Goal: Task Accomplishment & Management: Manage account settings

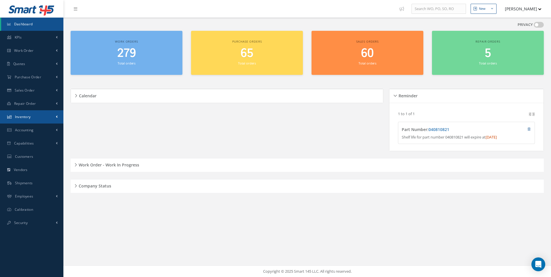
click at [24, 116] on span "Inventory" at bounding box center [23, 116] width 16 height 5
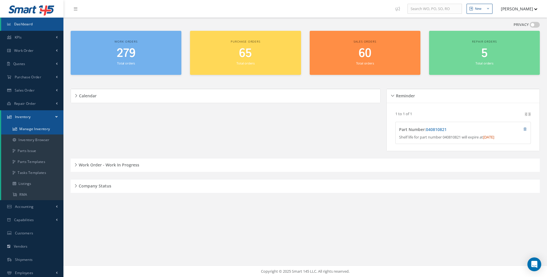
click at [29, 131] on link "Manage Inventory" at bounding box center [32, 129] width 62 height 11
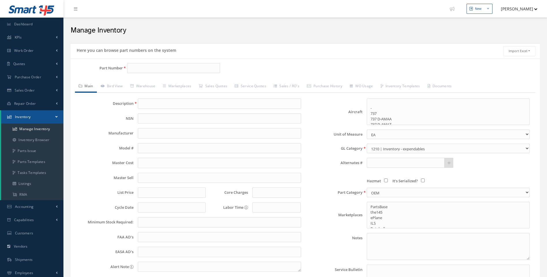
select select
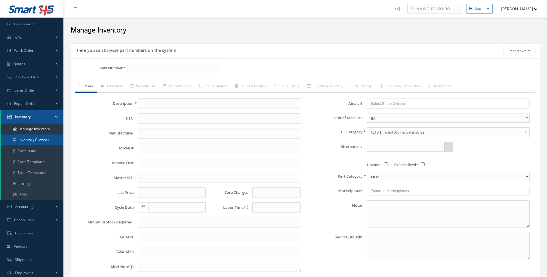
click at [30, 140] on link "Inventory Browser" at bounding box center [32, 140] width 62 height 11
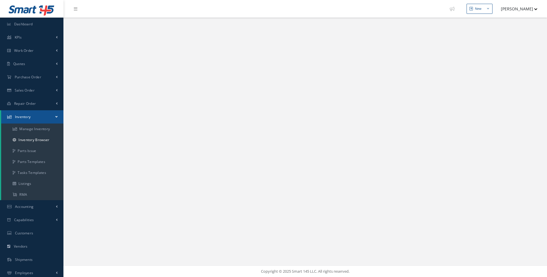
select select "25"
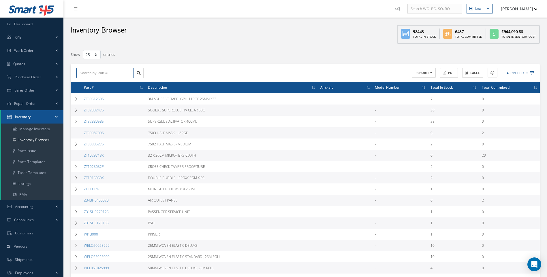
click at [92, 74] on input "text" at bounding box center [104, 73] width 57 height 10
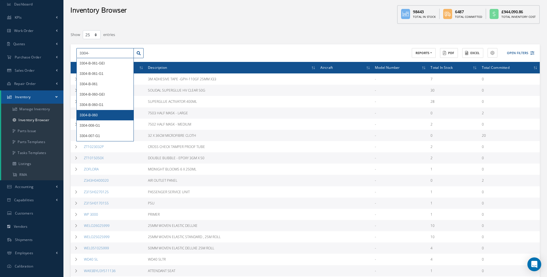
scroll to position [29, 0]
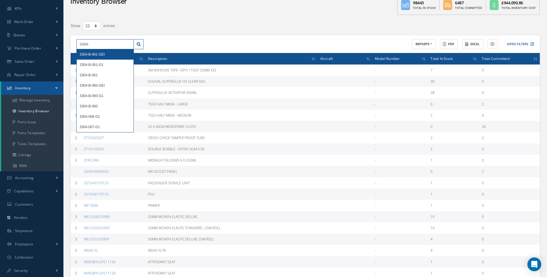
drag, startPoint x: 92, startPoint y: 43, endPoint x: 69, endPoint y: 44, distance: 23.1
click at [69, 44] on div "Filters Part Number 3304- Serial Number All Conditions All Conditions OH | OVER…" at bounding box center [305, 200] width 478 height 358
click at [97, 53] on span "139-00-313-01JU" at bounding box center [93, 54] width 27 height 4
type input "139-00-313-01JU"
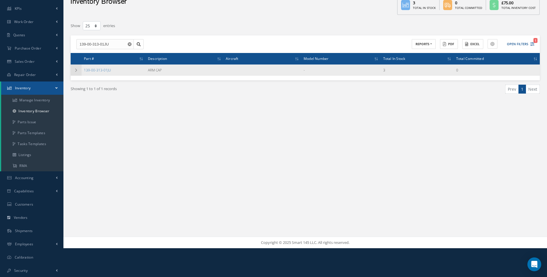
click at [74, 69] on icon at bounding box center [76, 70] width 4 height 3
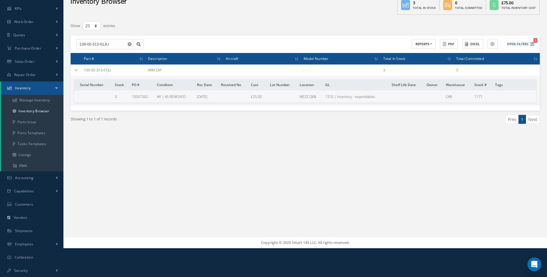
click at [107, 71] on link "139-00-313-01JU" at bounding box center [97, 70] width 27 height 5
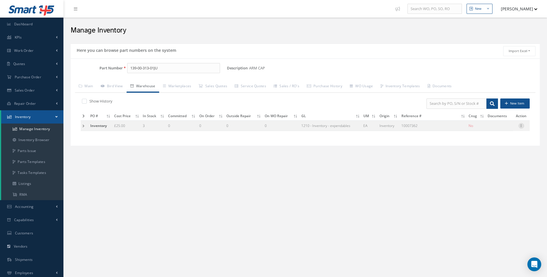
click at [522, 125] on icon at bounding box center [521, 125] width 6 height 5
click at [487, 129] on link "Edit" at bounding box center [495, 129] width 46 height 7
type input "25.00"
type input "11/10/2020"
type input "10007362"
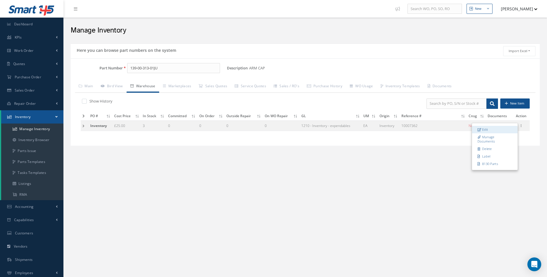
checkbox input "false"
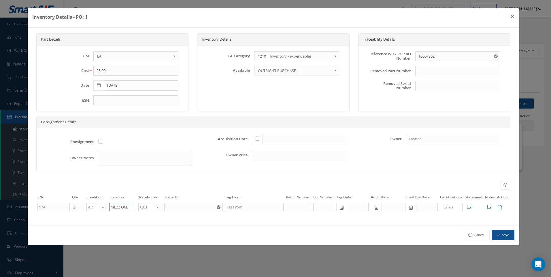
drag, startPoint x: 131, startPoint y: 205, endPoint x: 99, endPoint y: 207, distance: 32.1
click at [99, 207] on tr "3 AR OH SV RP AR NE FN NS RE FP BER N/A INSP BC AI MD RF SCR TS USE TL SP NU AS…" at bounding box center [273, 207] width 474 height 10
type input "q"
type input "Q50008"
click at [158, 207] on div at bounding box center [158, 207] width 8 height 8
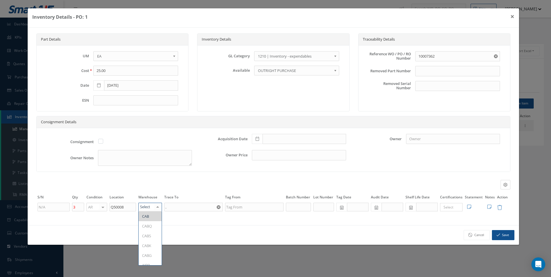
type input "F"
click at [146, 215] on span "FIFTH" at bounding box center [147, 216] width 10 height 5
click at [515, 237] on div "Cancel Save" at bounding box center [273, 235] width 491 height 20
click at [503, 237] on button "Save" at bounding box center [503, 235] width 22 height 10
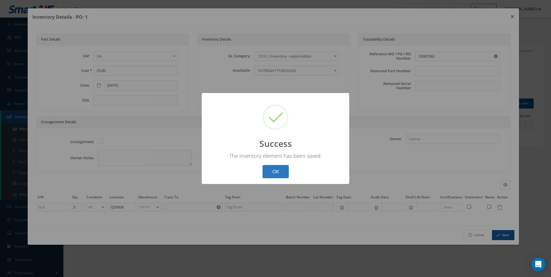
click at [278, 171] on button "OK" at bounding box center [276, 172] width 26 height 14
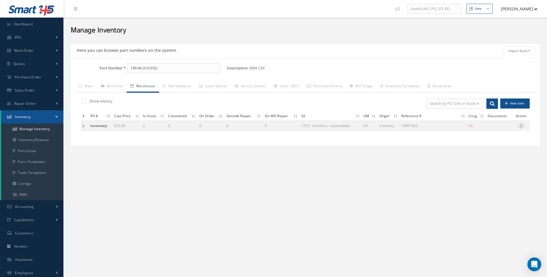
click at [522, 125] on icon at bounding box center [521, 125] width 6 height 5
click at [486, 156] on link "Label" at bounding box center [495, 155] width 46 height 7
drag, startPoint x: 155, startPoint y: 70, endPoint x: 159, endPoint y: 70, distance: 4.0
click at [155, 70] on input "139-00-313-01JU" at bounding box center [173, 68] width 93 height 10
click at [175, 83] on span "139-00-313-00JU" at bounding box center [155, 83] width 52 height 6
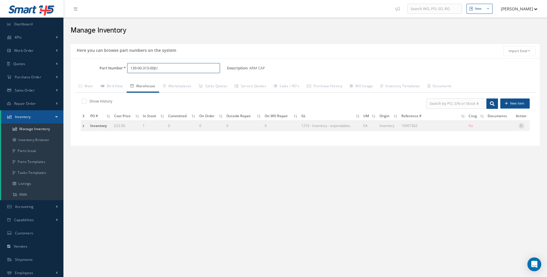
type input "139-00-313-00JU"
click at [520, 125] on icon at bounding box center [521, 125] width 6 height 5
click at [488, 129] on link "Edit" at bounding box center [495, 129] width 46 height 7
type input "1"
type input "MEZZ Q6B"
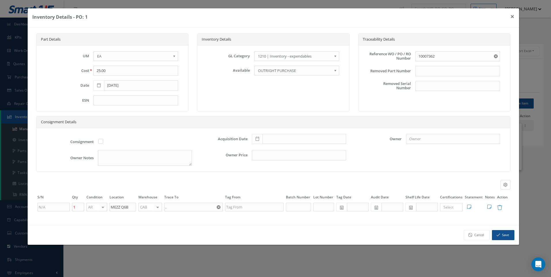
click at [159, 209] on div at bounding box center [158, 207] width 8 height 8
type input "F"
drag, startPoint x: 148, startPoint y: 217, endPoint x: 131, endPoint y: 210, distance: 17.6
click at [147, 217] on span "FIFTH" at bounding box center [147, 216] width 10 height 5
drag, startPoint x: 130, startPoint y: 208, endPoint x: 102, endPoint y: 207, distance: 28.0
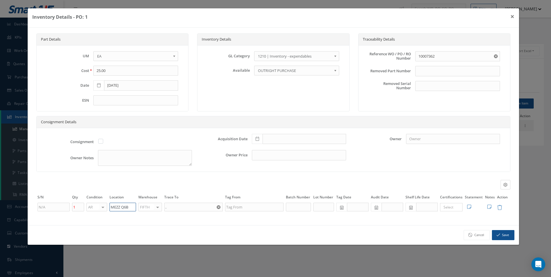
click at [102, 207] on tr "1 AR OH SV RP AR NE FN NS RE FP BER N/A INSP BC AI MD RF SCR TS USE TL SP NU AS…" at bounding box center [273, 207] width 474 height 10
type input "U"
type input "Q50008"
click at [501, 234] on button "Save" at bounding box center [503, 235] width 22 height 10
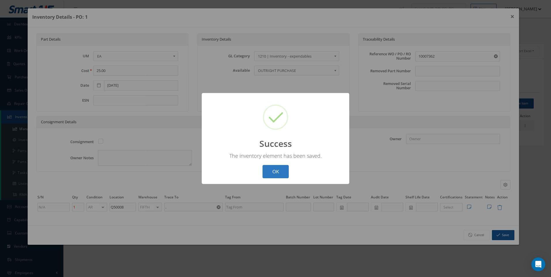
click at [287, 166] on button "OK" at bounding box center [276, 172] width 26 height 14
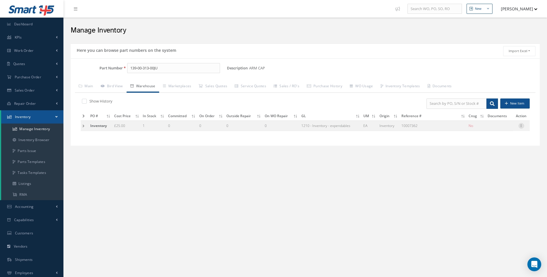
click at [523, 126] on icon at bounding box center [521, 125] width 6 height 5
click at [488, 156] on link "Label" at bounding box center [495, 155] width 46 height 7
drag, startPoint x: 84, startPoint y: 67, endPoint x: 79, endPoint y: 67, distance: 4.6
click at [79, 67] on div "Part Number 139-00-313-00JU" at bounding box center [149, 68] width 156 height 10
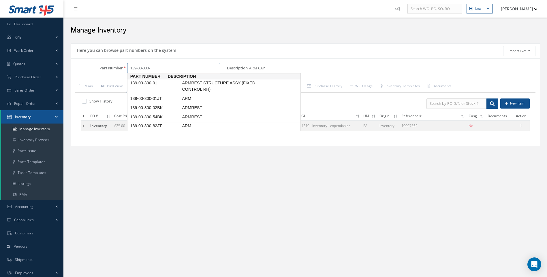
click at [158, 123] on span "139-00-300-82JT" at bounding box center [155, 126] width 52 height 6
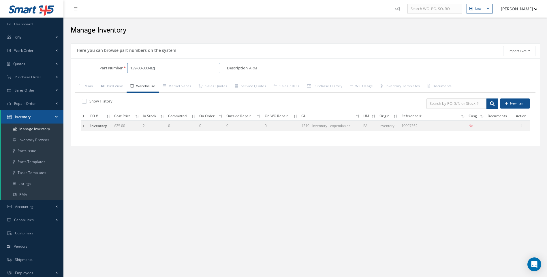
type input "139-00-300-82JT"
click at [84, 125] on td at bounding box center [85, 125] width 8 height 11
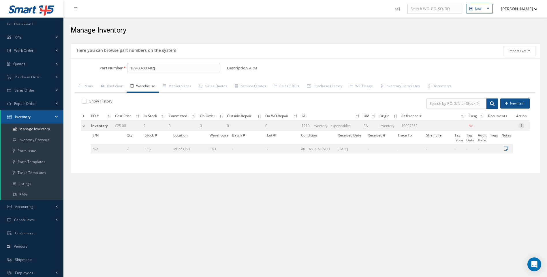
click at [523, 127] on icon at bounding box center [521, 125] width 6 height 5
click at [488, 130] on link "Edit" at bounding box center [495, 129] width 46 height 7
type input "2"
type input "MEZZ Q6B"
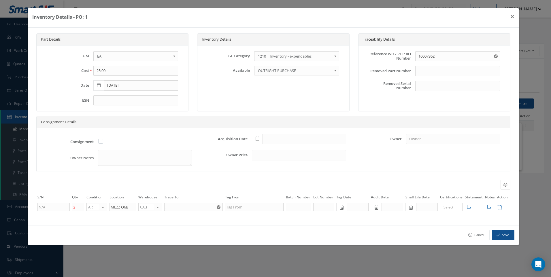
click at [159, 207] on div at bounding box center [158, 207] width 8 height 8
type input "F"
click at [150, 216] on span "FIFTH" at bounding box center [147, 216] width 10 height 5
drag, startPoint x: 134, startPoint y: 207, endPoint x: 99, endPoint y: 210, distance: 34.7
click at [99, 210] on tr "2 AR OH SV RP AR NE FN NS RE FP BER N/A INSP BC AI MD RF SCR TS USE TL SP NU AS…" at bounding box center [273, 207] width 474 height 10
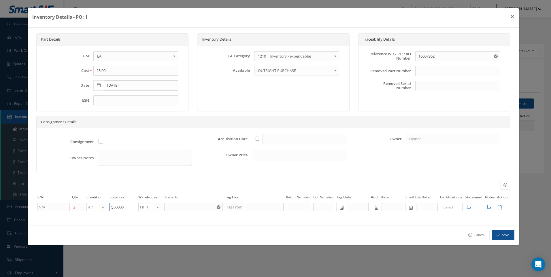
type input "Q50008"
click at [502, 234] on button "Save" at bounding box center [503, 235] width 22 height 10
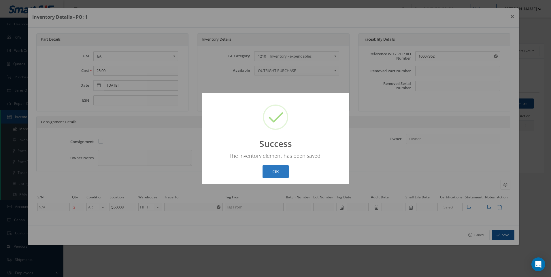
drag, startPoint x: 277, startPoint y: 170, endPoint x: 372, endPoint y: 161, distance: 95.5
click at [277, 170] on button "OK" at bounding box center [276, 172] width 26 height 14
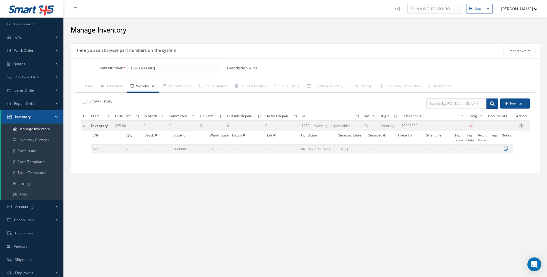
click at [522, 125] on icon at bounding box center [521, 125] width 6 height 5
click at [488, 155] on link "Label" at bounding box center [495, 155] width 46 height 7
click at [154, 68] on input "139-00-300-82JT" at bounding box center [173, 68] width 93 height 10
click at [158, 86] on span "139-00-300-85JT" at bounding box center [155, 83] width 52 height 6
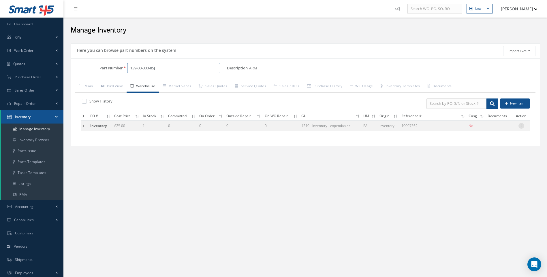
type input "139-00-300-85JT"
drag, startPoint x: 523, startPoint y: 126, endPoint x: 512, endPoint y: 125, distance: 11.0
click at [522, 126] on icon at bounding box center [521, 125] width 6 height 5
click at [485, 128] on link "Edit" at bounding box center [495, 129] width 46 height 7
type input "1"
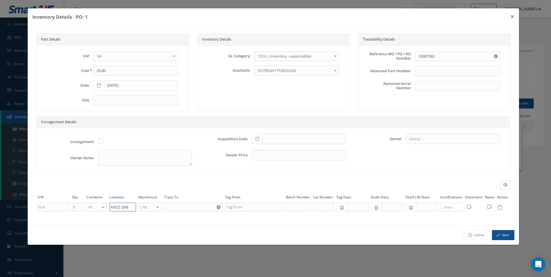
drag, startPoint x: 132, startPoint y: 207, endPoint x: 65, endPoint y: 206, distance: 66.9
click at [65, 206] on tr "1 AR OH SV RP AR NE FN NS RE FP BER N/A INSP BC AI MD RF SCR TS USE TL SP NU AS…" at bounding box center [273, 207] width 474 height 10
type input "Q50008"
click at [157, 207] on div at bounding box center [158, 207] width 8 height 8
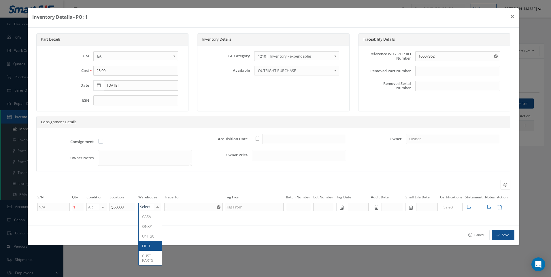
type input "F"
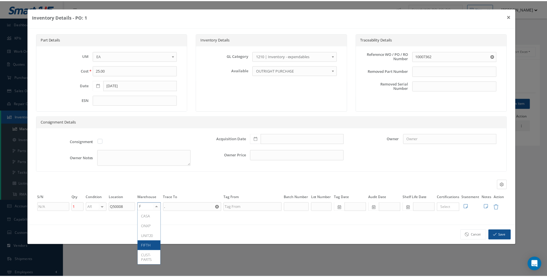
scroll to position [0, 0]
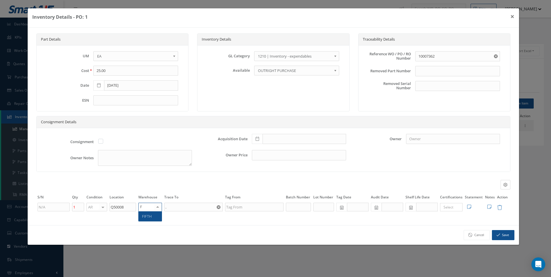
click at [147, 219] on span "FIFTH" at bounding box center [147, 216] width 10 height 5
click at [499, 235] on icon "button" at bounding box center [498, 235] width 3 height 4
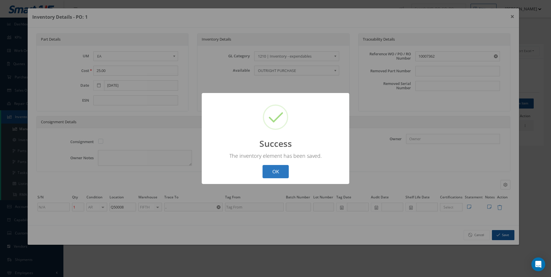
click at [272, 166] on button "OK" at bounding box center [276, 172] width 26 height 14
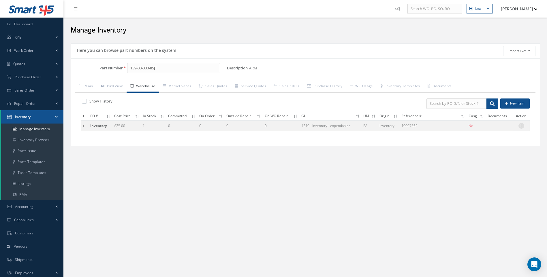
click at [522, 126] on icon at bounding box center [521, 125] width 6 height 5
click at [486, 157] on link "Label" at bounding box center [495, 155] width 46 height 7
click at [155, 69] on input "139-00-300-85JT" at bounding box center [173, 68] width 93 height 10
click at [154, 83] on span "139-00-300-01JT" at bounding box center [155, 83] width 52 height 6
type input "139-00-300-01JT"
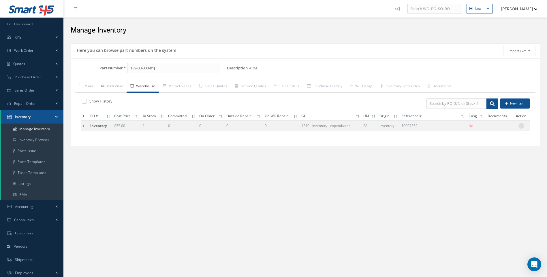
click at [520, 126] on icon at bounding box center [521, 125] width 6 height 5
click at [486, 131] on link "Edit" at bounding box center [495, 129] width 46 height 7
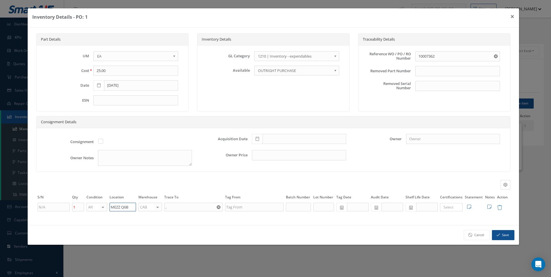
drag, startPoint x: 131, startPoint y: 206, endPoint x: 80, endPoint y: 199, distance: 51.6
click at [94, 205] on tr "1 AR OH SV RP AR NE FN NS RE FP BER N/A INSP BC AI MD RF SCR TS USE TL SP NU AS…" at bounding box center [273, 207] width 474 height 10
type input "Q50008"
click at [156, 206] on div at bounding box center [158, 207] width 8 height 8
type input "F"
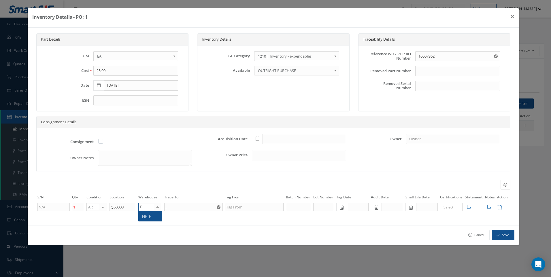
click at [153, 216] on span "FIFTH" at bounding box center [150, 217] width 23 height 10
click at [509, 239] on button "Save" at bounding box center [503, 235] width 22 height 10
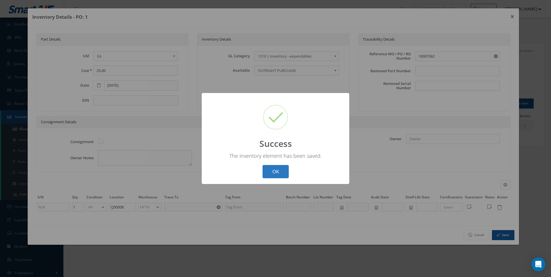
click at [276, 172] on button "OK" at bounding box center [276, 172] width 26 height 14
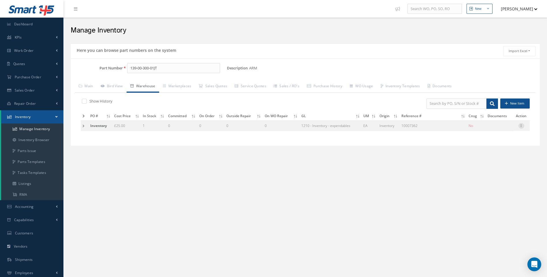
click at [522, 123] on icon at bounding box center [521, 125] width 6 height 5
click at [487, 157] on link "Label" at bounding box center [495, 155] width 46 height 7
click at [191, 277] on html "Smart 145 Dashboard KPIs Work Order Work Order Work Order" at bounding box center [273, 138] width 547 height 277
click at [83, 126] on td at bounding box center [85, 125] width 8 height 11
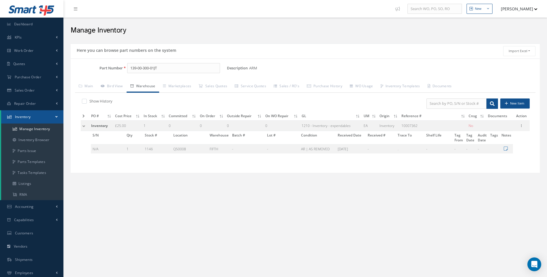
click at [83, 126] on td at bounding box center [85, 125] width 9 height 11
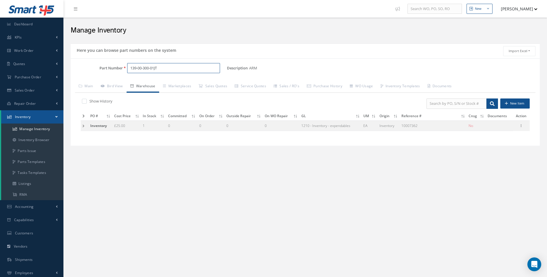
drag, startPoint x: 161, startPoint y: 69, endPoint x: 128, endPoint y: 68, distance: 33.2
click at [128, 68] on input "139-00-300-01JT" at bounding box center [173, 68] width 93 height 10
click at [158, 83] on span "358-00-701-01" at bounding box center [155, 83] width 52 height 6
click at [83, 127] on td at bounding box center [85, 125] width 8 height 11
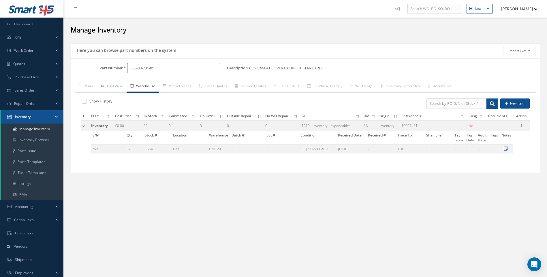
drag, startPoint x: 145, startPoint y: 69, endPoint x: 111, endPoint y: 71, distance: 33.8
click at [111, 71] on div "Part Number 358-00-701-01" at bounding box center [149, 68] width 156 height 10
click at [163, 83] on span "139-00-287-60" at bounding box center [155, 83] width 52 height 6
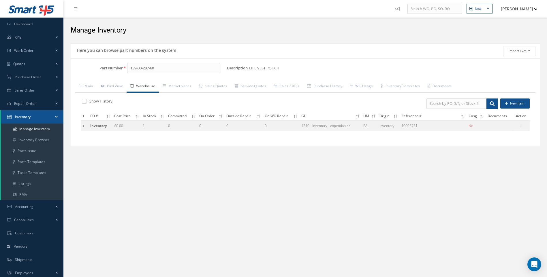
click at [81, 127] on td at bounding box center [85, 125] width 8 height 11
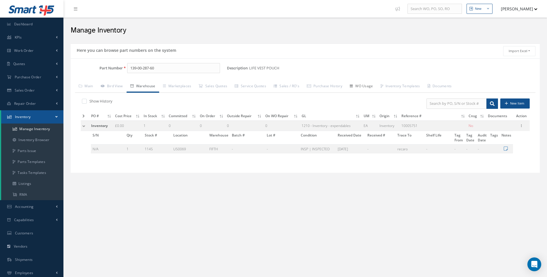
click at [365, 86] on link "WO Usage" at bounding box center [361, 87] width 31 height 12
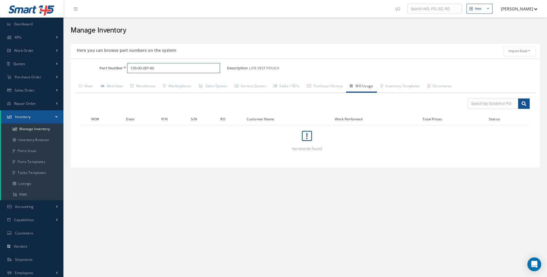
drag, startPoint x: 119, startPoint y: 63, endPoint x: 81, endPoint y: 57, distance: 38.5
click at [82, 57] on div "Here you can browse part numbers on the system Import Excel to undefined Column…" at bounding box center [305, 106] width 469 height 124
click at [145, 84] on span "B3500SS501-103" at bounding box center [155, 83] width 52 height 6
type input "B3500SS501-103"
click at [146, 88] on link "Warehouse" at bounding box center [143, 87] width 33 height 12
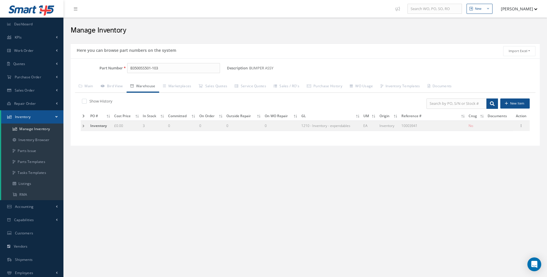
click at [82, 125] on td at bounding box center [85, 125] width 8 height 11
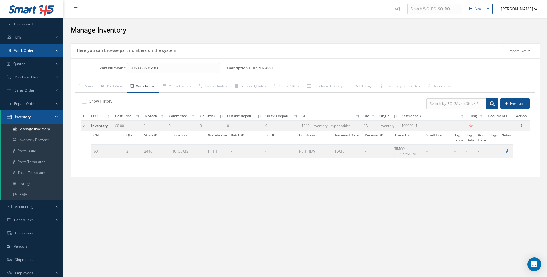
click at [31, 51] on span "Work Order" at bounding box center [24, 50] width 20 height 5
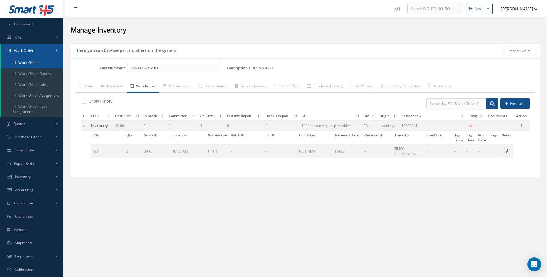
click at [39, 64] on link "Work Order" at bounding box center [32, 62] width 62 height 11
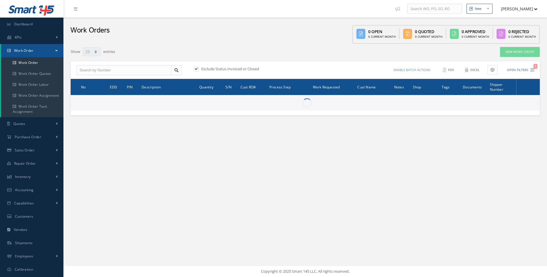
select select "25"
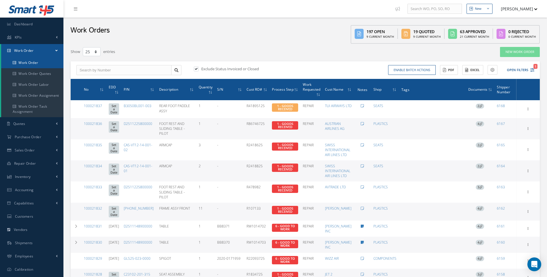
click at [34, 65] on link "Work Order" at bounding box center [32, 62] width 62 height 11
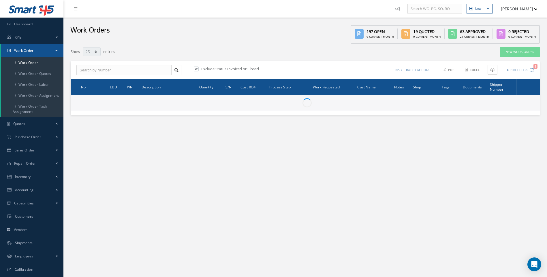
select select "25"
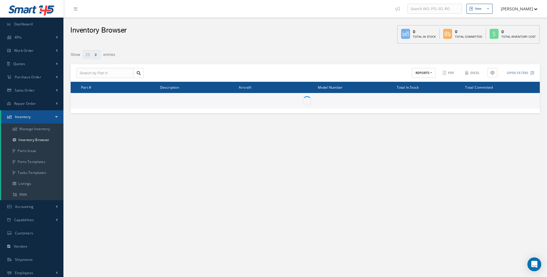
select select "25"
type input "Locations"
type input "All General Ledger"
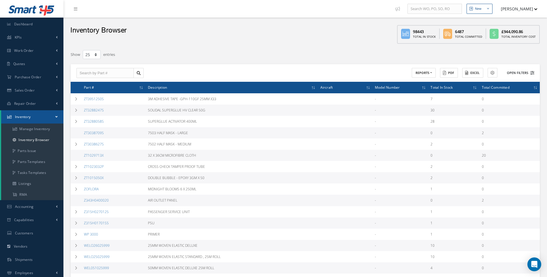
click at [532, 73] on icon at bounding box center [532, 73] width 4 height 4
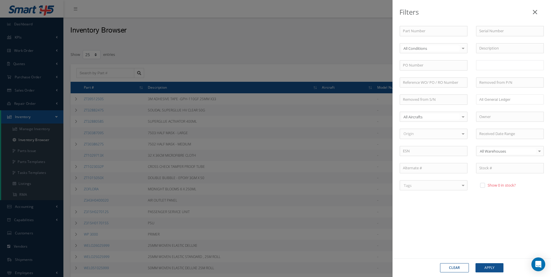
click at [488, 69] on ul at bounding box center [510, 65] width 68 height 10
type input "hazmat a1"
drag, startPoint x: 492, startPoint y: 265, endPoint x: 488, endPoint y: 262, distance: 5.4
click at [492, 266] on button "Apply" at bounding box center [489, 267] width 28 height 9
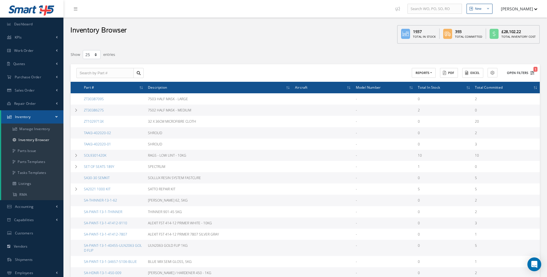
click at [534, 73] on icon "1" at bounding box center [532, 73] width 4 height 4
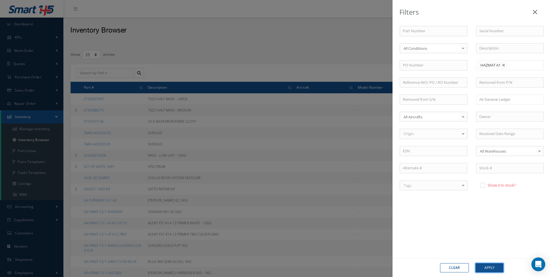
click at [488, 264] on button "Apply" at bounding box center [489, 267] width 28 height 9
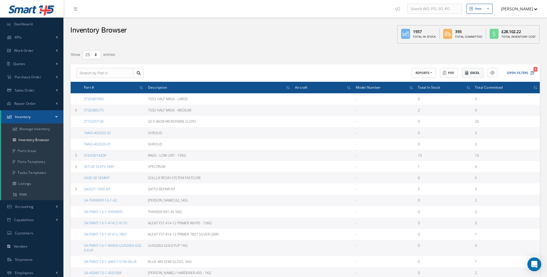
click at [471, 74] on button "Excel" at bounding box center [472, 73] width 21 height 10
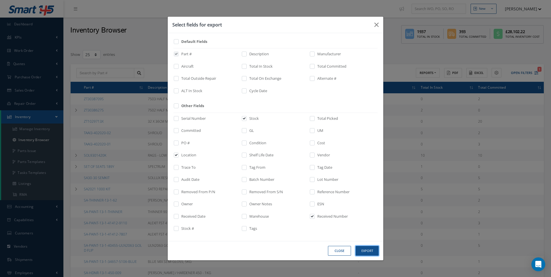
click at [0, 0] on button "Export" at bounding box center [0, 0] width 0 height 0
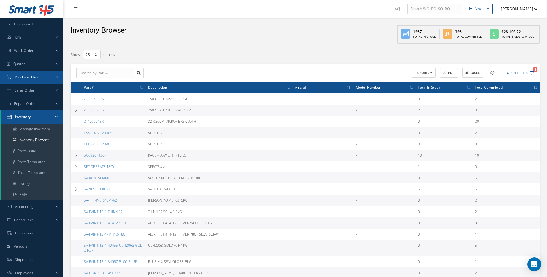
click at [27, 76] on span "Purchase Order" at bounding box center [28, 77] width 27 height 5
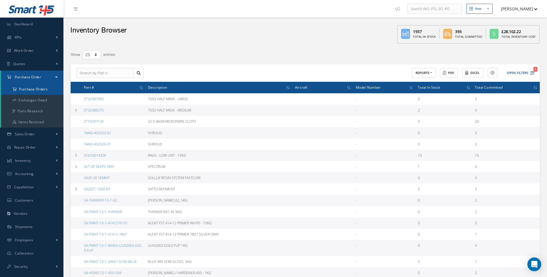
click at [31, 86] on a=1&status_id=2&status_id=3&status_id=5&collapsedFilters"] "Purchase Orders" at bounding box center [32, 89] width 62 height 11
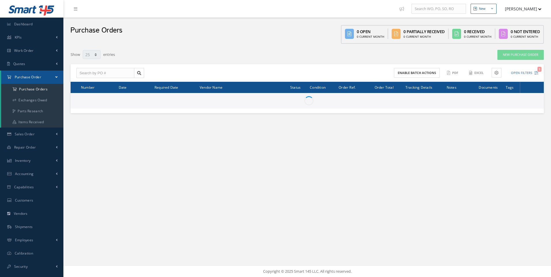
select select "25"
drag, startPoint x: 0, startPoint y: 0, endPoint x: 94, endPoint y: 74, distance: 119.2
click at [94, 74] on input "text" at bounding box center [105, 73] width 58 height 10
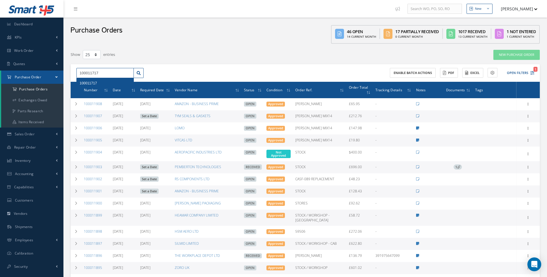
type input "100011717"
click at [86, 82] on span "100011717" at bounding box center [88, 83] width 17 height 4
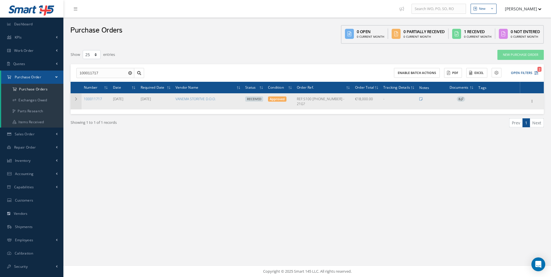
click at [76, 99] on icon at bounding box center [76, 98] width 4 height 3
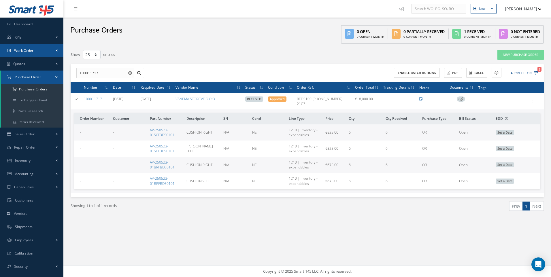
click at [24, 50] on span "Work Order" at bounding box center [24, 50] width 20 height 5
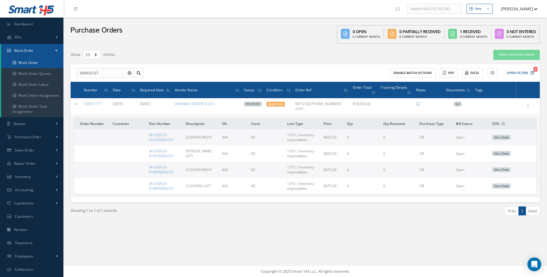
click at [31, 60] on link "Work Order" at bounding box center [32, 62] width 62 height 11
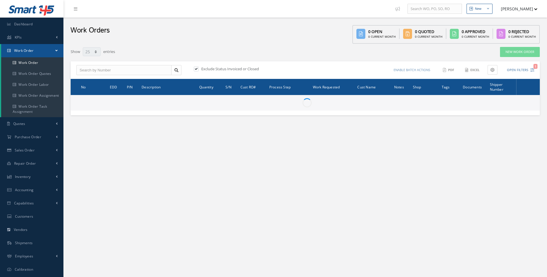
select select "25"
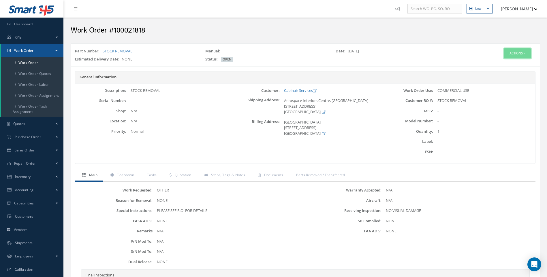
click at [522, 55] on button "Actions" at bounding box center [517, 53] width 27 height 10
click at [500, 66] on link "Edit" at bounding box center [508, 65] width 46 height 8
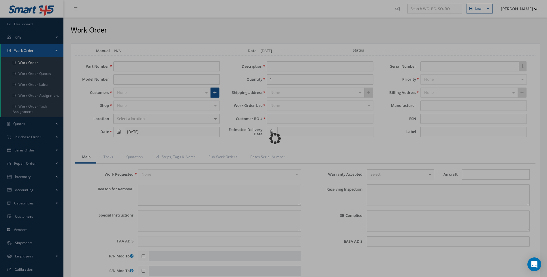
type input "STOCK REMOVAL"
type input "[DATE]"
type input "STOCK REMOVAL"
type textarea "NONE"
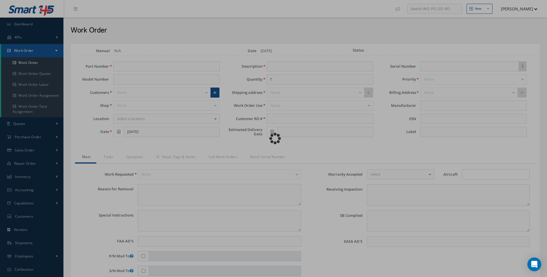
type textarea "PLEASE SEE R.O. FOR DETAILS"
type input "NONE"
type textarea "NO VISUAL DAMAGE"
type textarea "NONE"
type input "NONE"
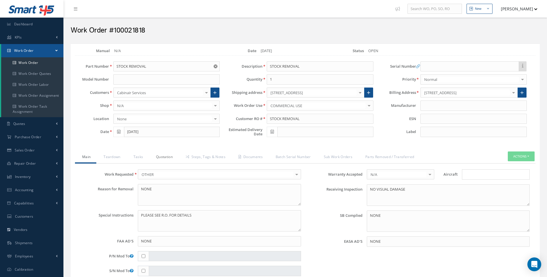
click at [163, 158] on link "Quotation" at bounding box center [164, 158] width 30 height 12
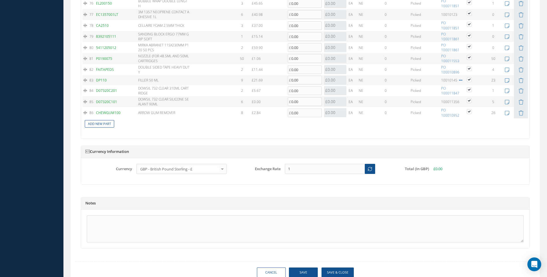
scroll to position [1372, 0]
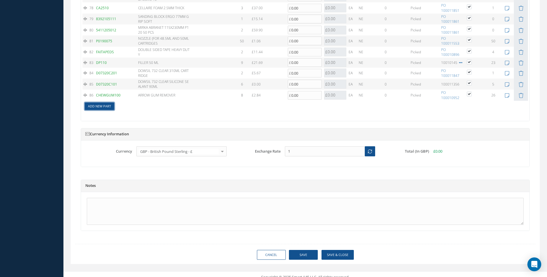
click at [103, 103] on link "Add New Part" at bounding box center [99, 107] width 29 height 8
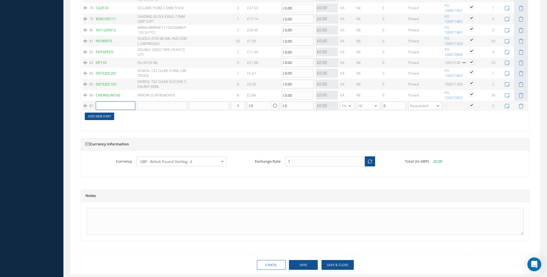
click at [103, 101] on input "text" at bounding box center [115, 105] width 39 height 9
type input "ISS/SF"
drag, startPoint x: 133, startPoint y: 110, endPoint x: 229, endPoint y: 108, distance: 96.0
click at [135, 110] on span "INDASA SPONGES SUPERFINE" at bounding box center [141, 114] width 22 height 15
type input "INDASA SPONGES SUPERFINE"
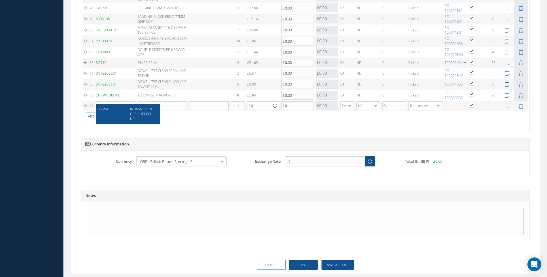
type input "26.60"
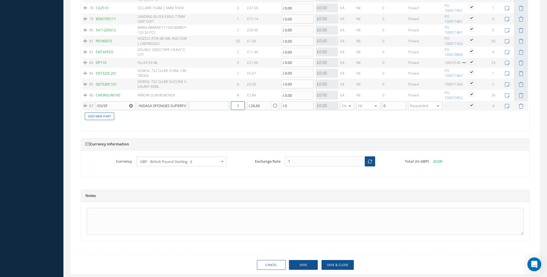
drag, startPoint x: 240, startPoint y: 99, endPoint x: 213, endPoint y: 101, distance: 27.1
click at [228, 103] on tr "87 ISS/SF INDASA SPONGES SUPERFINE Part Number Description Qty in Stock Master …" at bounding box center [304, 106] width 445 height 10
type input "4"
click at [101, 113] on link "Add New Part" at bounding box center [99, 117] width 29 height 8
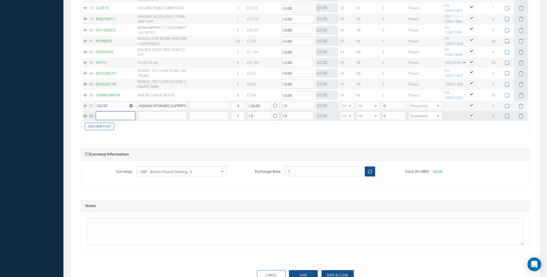
click at [105, 112] on input "text" at bounding box center [115, 116] width 39 height 9
type input "FILL-13-1"
click at [139, 123] on span "FILLER - MOULDING" at bounding box center [140, 122] width 21 height 10
type input "FILLER - MOULDING"
type input "181.84"
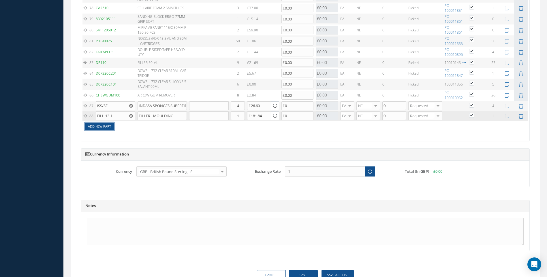
click at [105, 123] on link "Add New Part" at bounding box center [99, 127] width 29 height 8
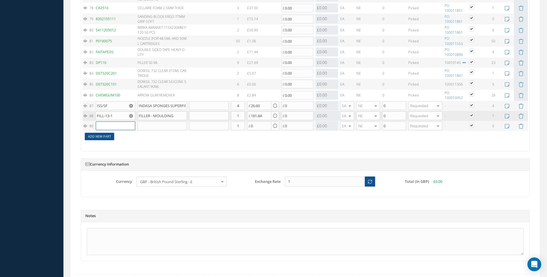
click at [105, 122] on input "text" at bounding box center [115, 126] width 39 height 9
type input "D2511044120000"
click at [116, 134] on div "D2511044120000" at bounding box center [112, 132] width 27 height 10
type input "WASHER"
type input "19.68"
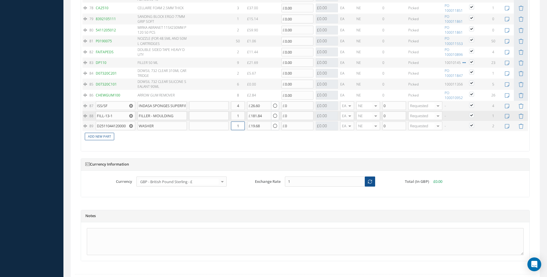
drag, startPoint x: 240, startPoint y: 120, endPoint x: 235, endPoint y: 122, distance: 4.9
click at [235, 122] on input "1" at bounding box center [238, 126] width 14 height 9
type input "2"
click at [104, 133] on link "Add New Part" at bounding box center [99, 137] width 29 height 8
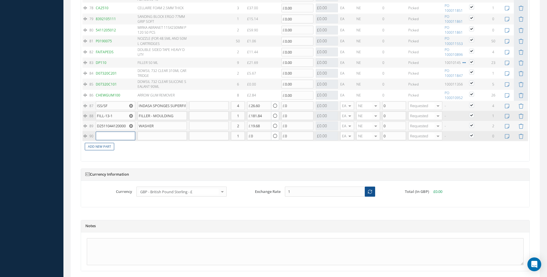
click at [112, 132] on input "text" at bounding box center [115, 136] width 39 height 9
type input "BPOG20/40"
click at [137, 141] on span "BPO UNIVERSAL HARDENER 40GM PACK" at bounding box center [141, 144] width 22 height 15
type input "BPO UNIVERSAL HARDENER 40GM PACK"
type input "2.17"
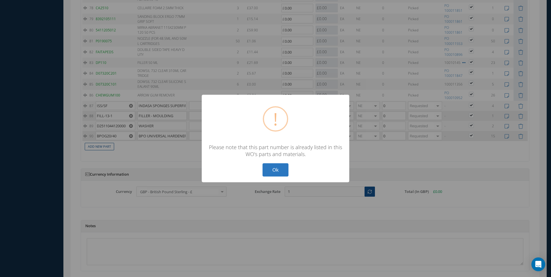
click at [270, 170] on button "Ok" at bounding box center [276, 170] width 26 height 14
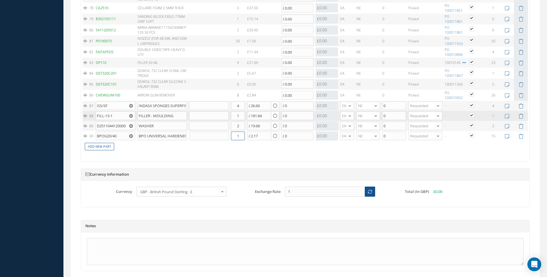
drag, startPoint x: 243, startPoint y: 131, endPoint x: 226, endPoint y: 135, distance: 17.5
click at [228, 134] on tr "90 BPOG20/40 BPO UNIVERSAL HARDENER 40GM PACK Part Number Description Qty in St…" at bounding box center [304, 136] width 445 height 10
type input "15"
click at [100, 143] on link "Add New Part" at bounding box center [99, 147] width 29 height 8
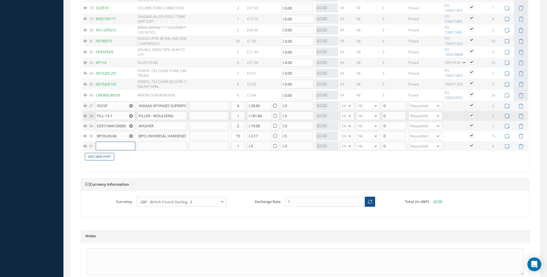
click at [107, 142] on input "text" at bounding box center [115, 146] width 39 height 9
type input "BJP208374/A"
click at [120, 146] on div "BJP208374/A JAMCO TOILET BOX 900 X 770 X 580 MM" at bounding box center [127, 154] width 63 height 19
type input "JAMCO TOILET BOX 900 X 770 X 580 MM"
type input "9.16"
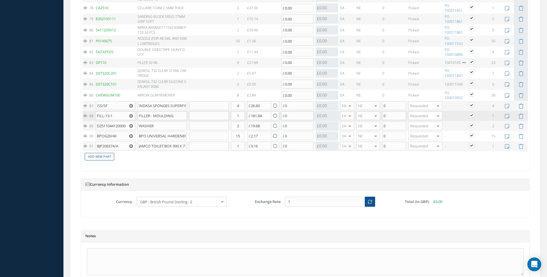
click at [132, 144] on icon "Reset" at bounding box center [131, 146] width 4 height 4
click at [113, 142] on input "text" at bounding box center [115, 146] width 39 height 9
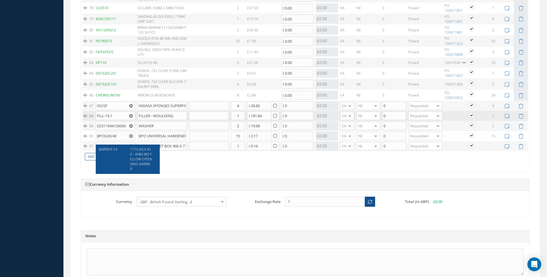
click at [123, 153] on div "BARRIER-14" at bounding box center [112, 159] width 27 height 25
type input "BARRIER-14"
type input "1715 (H) X 430 - 4580 (W) YELLOW EXTENDING BARRIER"
type input "113.99"
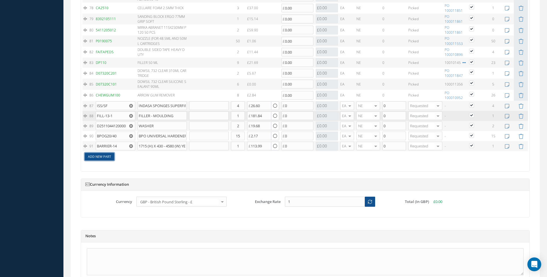
click at [102, 153] on link "Add New Part" at bounding box center [99, 157] width 29 height 8
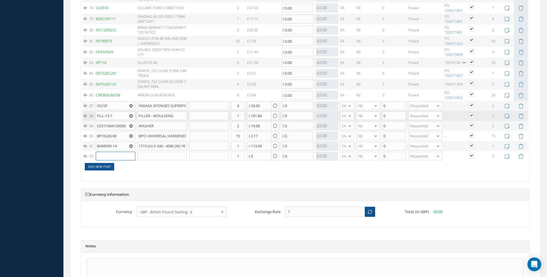
click at [102, 152] on input "text" at bounding box center [115, 156] width 39 height 9
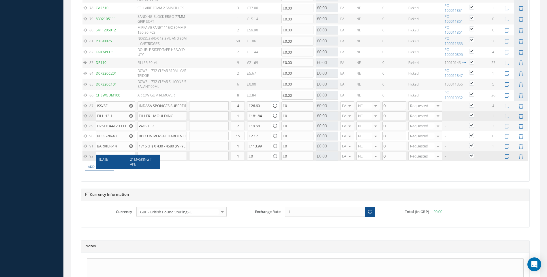
type input "27-07-30"
click at [115, 158] on div "27-07-30" at bounding box center [112, 162] width 27 height 10
type input "2" MASKING TAPE"
type input "28.25"
click at [105, 163] on link "Add New Part" at bounding box center [99, 167] width 29 height 8
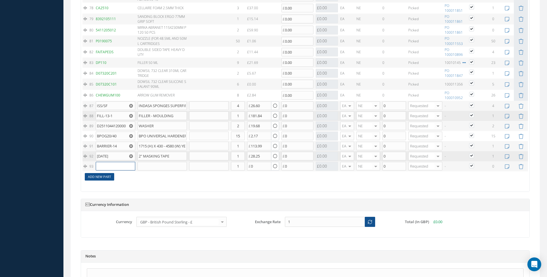
click at [105, 162] on input "text" at bounding box center [115, 166] width 39 height 9
type input "14-66-7"
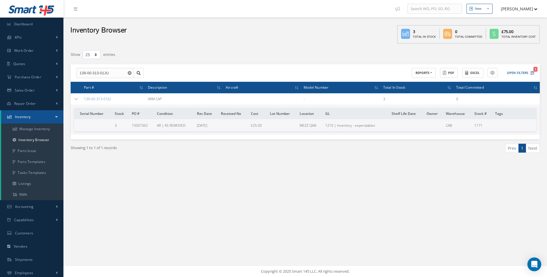
select select "25"
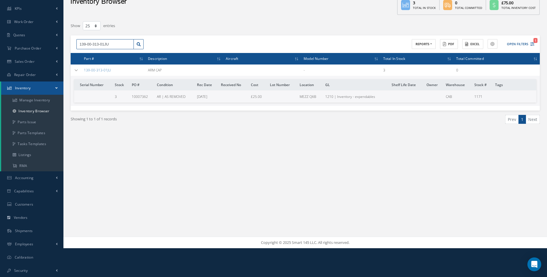
drag, startPoint x: 94, startPoint y: 44, endPoint x: 66, endPoint y: 48, distance: 27.9
click at [66, 48] on div "Filters Part Number 139-00-313-01JU Serial Number All Conditions All Conditions…" at bounding box center [305, 80] width 478 height 118
type input "CO10"
click at [34, 112] on link "Inventory Browser" at bounding box center [32, 111] width 62 height 11
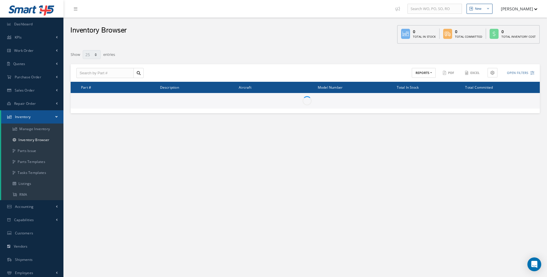
select select "25"
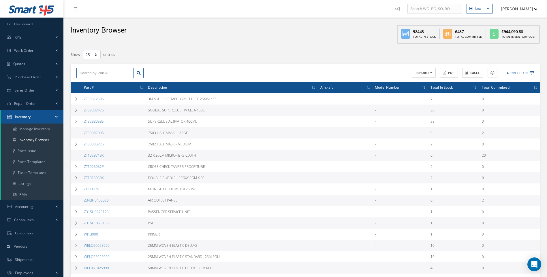
click at [88, 71] on input "text" at bounding box center [104, 73] width 57 height 10
type input "C"
type input "137-00-"
click at [35, 128] on link "Manage Inventory" at bounding box center [32, 129] width 62 height 11
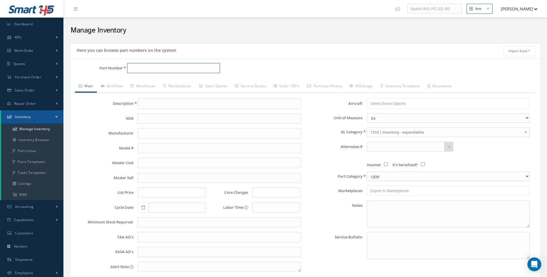
click at [136, 68] on input "Part Number" at bounding box center [173, 68] width 93 height 10
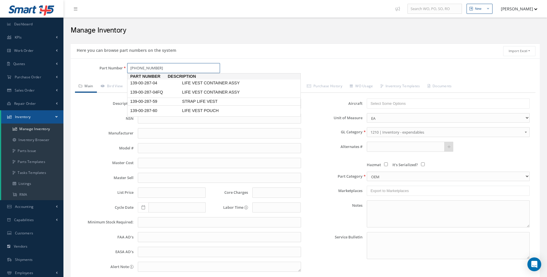
click at [152, 101] on span "139-00-287-59" at bounding box center [155, 102] width 52 height 6
type input "139-00-287-59"
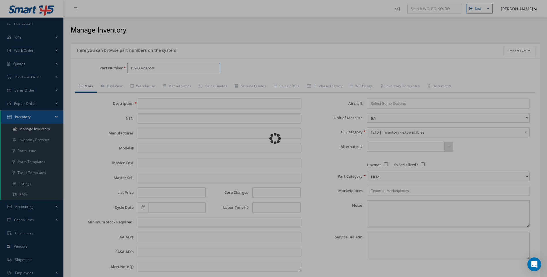
type input "STRAP LIFE VEST"
type input "0.00"
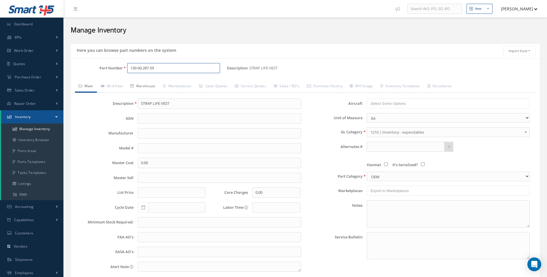
type input "139-00-287-59"
click at [149, 86] on link "Warehouse" at bounding box center [143, 87] width 33 height 12
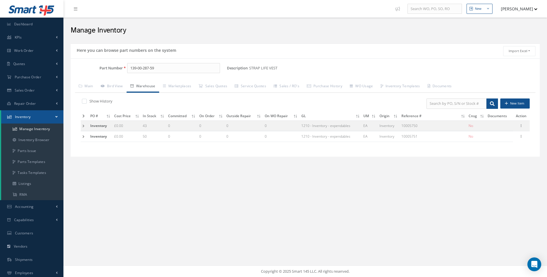
click at [84, 136] on td at bounding box center [85, 136] width 8 height 11
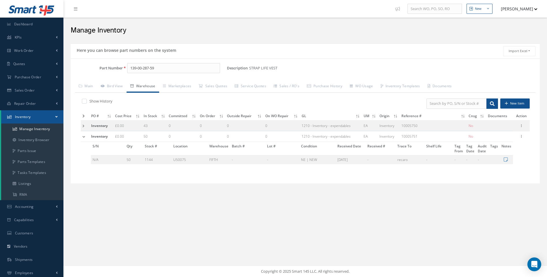
click at [84, 127] on td at bounding box center [85, 125] width 9 height 11
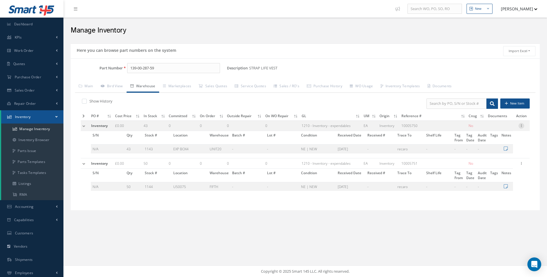
click at [520, 127] on icon at bounding box center [521, 125] width 6 height 5
click at [487, 129] on link "Edit" at bounding box center [495, 129] width 46 height 7
type input "0.00"
type input "[DATE]"
type input "10005750"
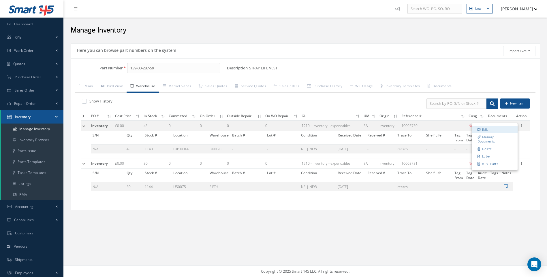
checkbox input "false"
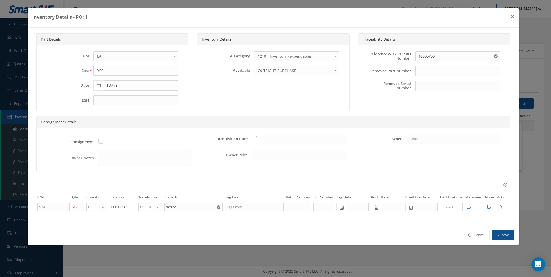
drag, startPoint x: 132, startPoint y: 207, endPoint x: 74, endPoint y: 211, distance: 57.8
click at [93, 208] on tr "43 NE OH SV RP AR NE FN NS RE FP BER N/A INSP BC AI MD RF SCR TS USE TL SP NU A…" at bounding box center [273, 207] width 474 height 10
type input "U50075"
click at [158, 207] on div at bounding box center [158, 207] width 8 height 8
type input "F"
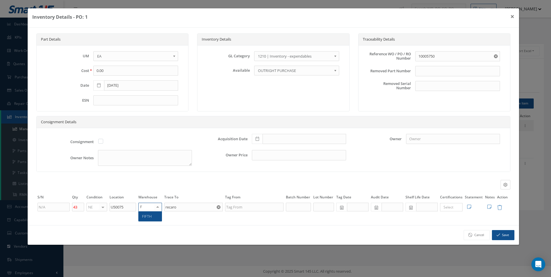
click at [146, 216] on span "FIFTH" at bounding box center [147, 216] width 10 height 5
click at [503, 234] on button "Save" at bounding box center [503, 235] width 22 height 10
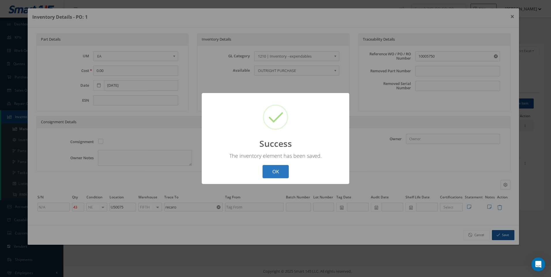
click at [288, 172] on button "OK" at bounding box center [276, 172] width 26 height 14
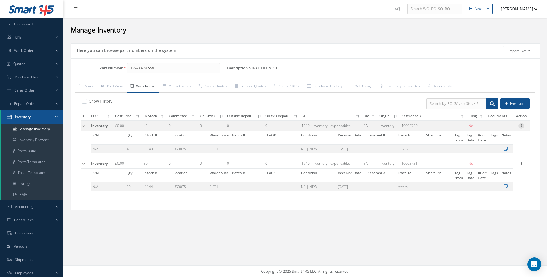
click at [523, 124] on icon at bounding box center [521, 125] width 6 height 5
click at [487, 157] on link "Label" at bounding box center [495, 155] width 46 height 7
click at [39, 138] on link "Inventory Browser" at bounding box center [32, 140] width 62 height 11
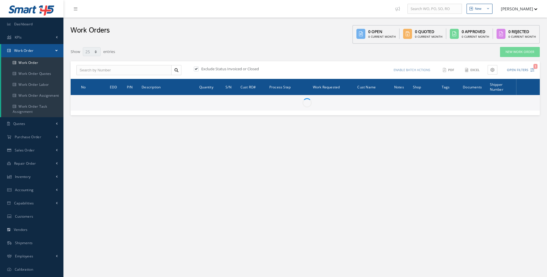
select select "25"
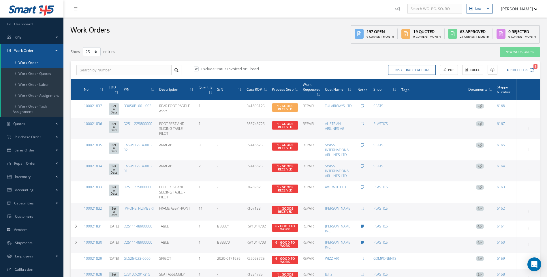
click at [29, 64] on link "Work Order" at bounding box center [32, 62] width 62 height 11
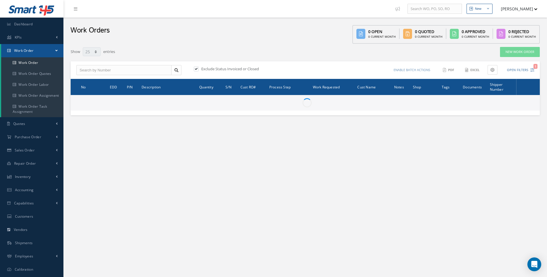
select select "25"
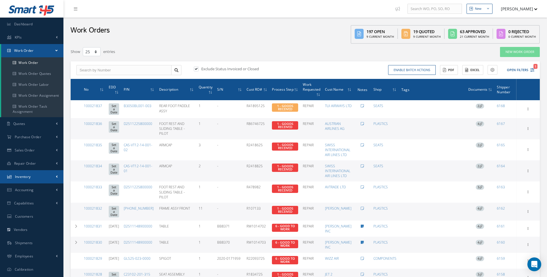
click at [59, 176] on link "Inventory" at bounding box center [31, 176] width 63 height 13
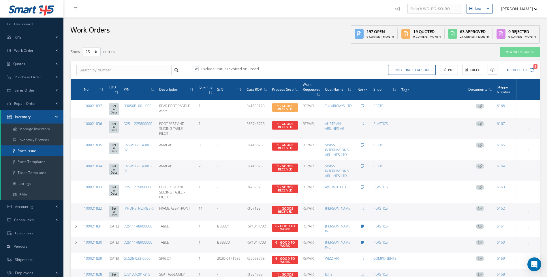
click at [33, 151] on link "Parts Issue" at bounding box center [32, 151] width 62 height 11
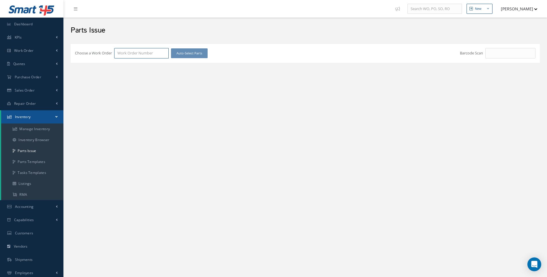
click at [124, 56] on input "Choose a Work Order" at bounding box center [141, 53] width 54 height 10
type input "100021818"
click at [124, 63] on span "100021818" at bounding box center [126, 63] width 18 height 5
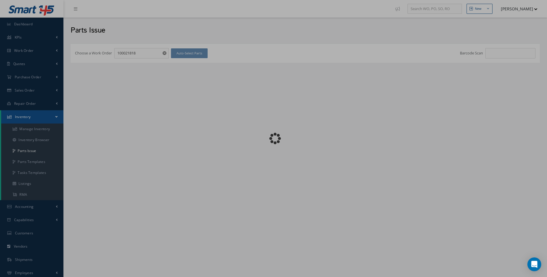
checkbox input "false"
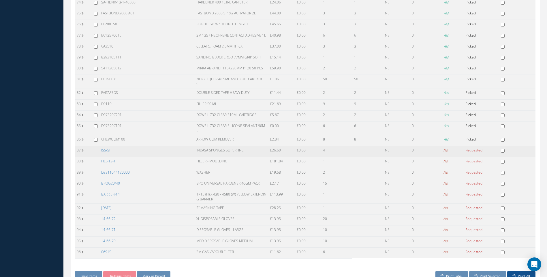
scroll to position [946, 0]
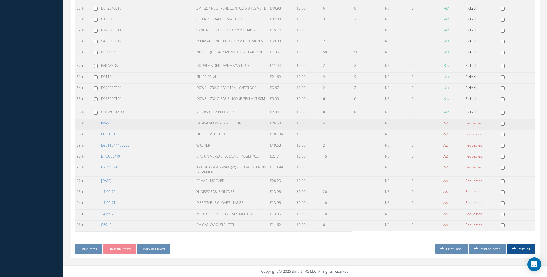
click at [107, 124] on link "ISS/SF" at bounding box center [106, 123] width 10 height 5
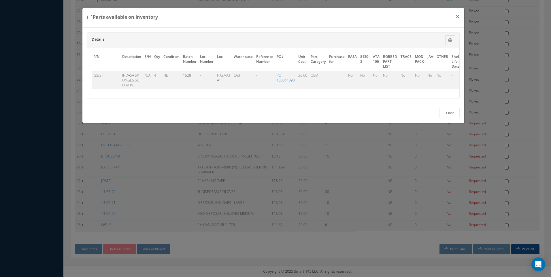
scroll to position [0, 32]
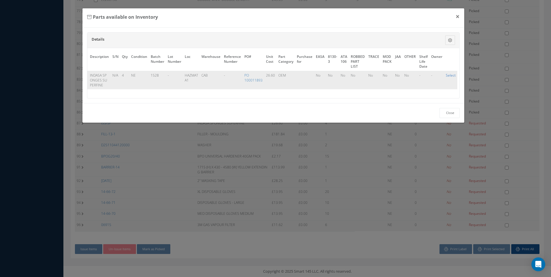
click at [446, 75] on link "Select" at bounding box center [451, 75] width 10 height 5
checkbox input "true"
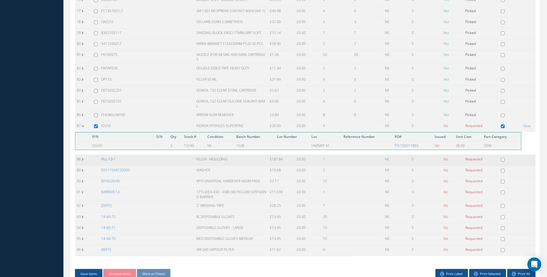
click at [111, 159] on link "FILL-13-1" at bounding box center [108, 159] width 14 height 5
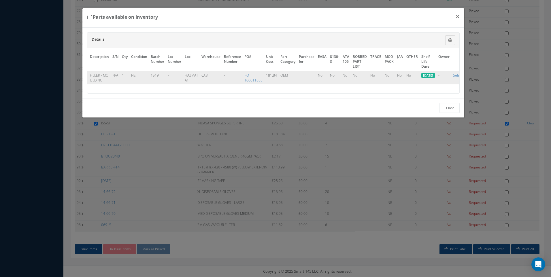
scroll to position [0, 46]
click at [446, 76] on link "Select" at bounding box center [449, 75] width 10 height 5
checkbox input "true"
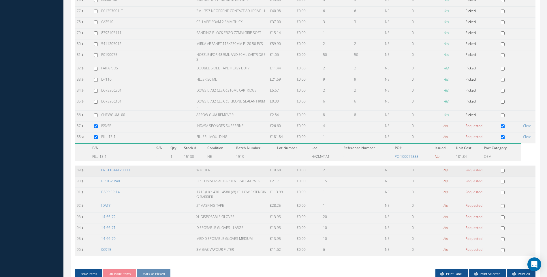
click at [117, 168] on link "D2511044120000" at bounding box center [115, 170] width 29 height 5
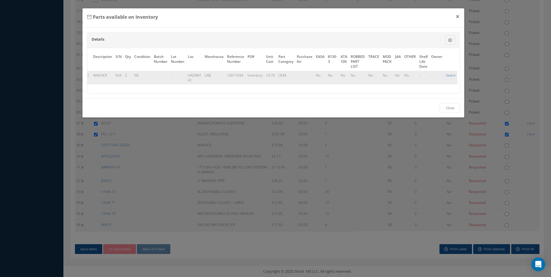
click at [451, 76] on link "Select" at bounding box center [451, 75] width 10 height 5
checkbox input "true"
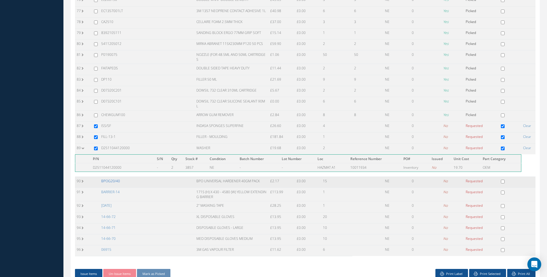
click at [112, 179] on link "BPOG20/40" at bounding box center [110, 181] width 19 height 5
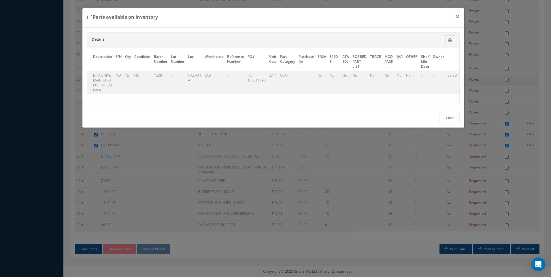
click at [449, 74] on link "Select" at bounding box center [453, 75] width 10 height 5
checkbox input "true"
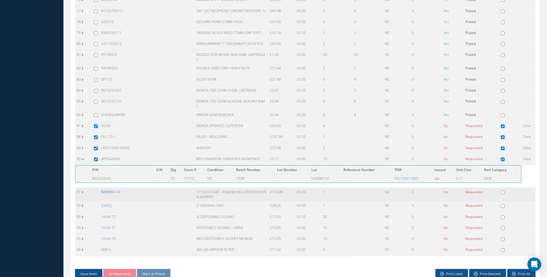
click at [111, 191] on link "BARRIER-14" at bounding box center [110, 192] width 18 height 5
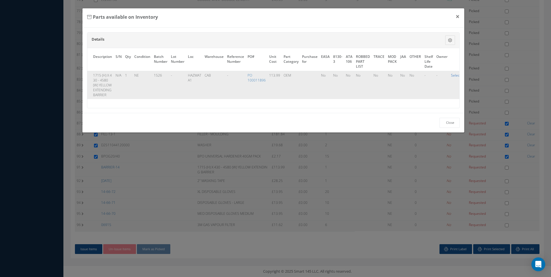
click at [453, 76] on link "Select" at bounding box center [456, 75] width 10 height 5
checkbox input "true"
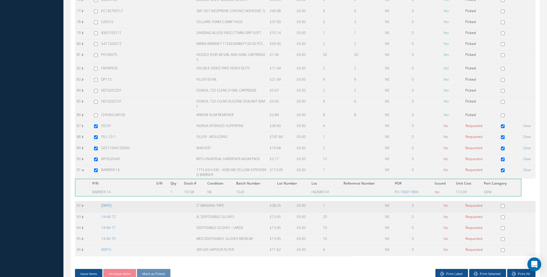
click at [111, 205] on link "27-07-30" at bounding box center [106, 205] width 10 height 5
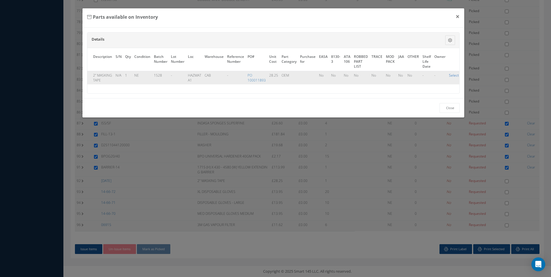
click at [450, 76] on link "Select" at bounding box center [454, 75] width 10 height 5
checkbox input "true"
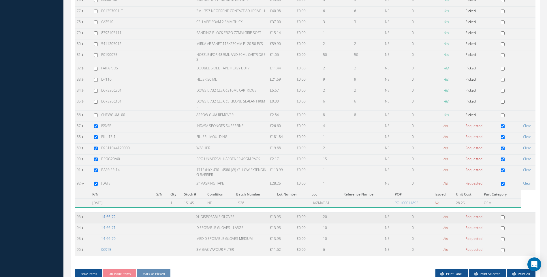
click at [109, 215] on link "14-66-72" at bounding box center [108, 216] width 14 height 5
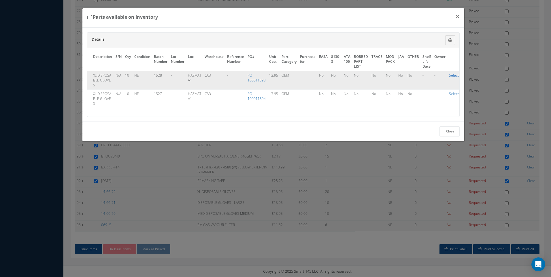
click at [452, 76] on link "Select" at bounding box center [454, 75] width 10 height 5
checkbox input "true"
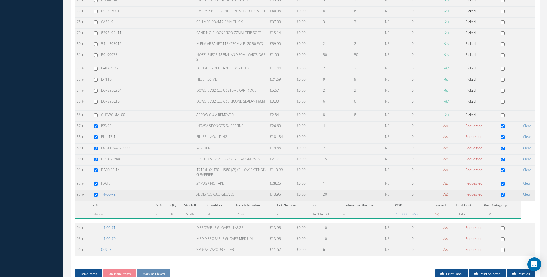
click at [111, 194] on link "14-66-72" at bounding box center [108, 194] width 14 height 5
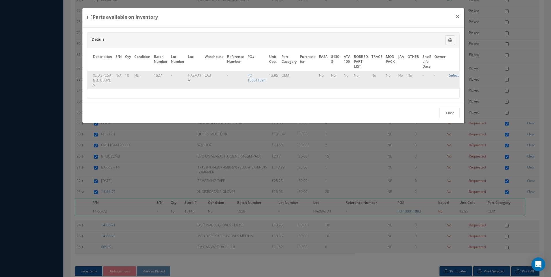
click at [454, 75] on link "Select" at bounding box center [454, 75] width 10 height 5
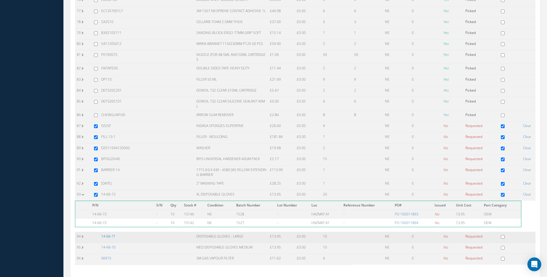
click at [112, 236] on link "14-66-71" at bounding box center [108, 236] width 14 height 5
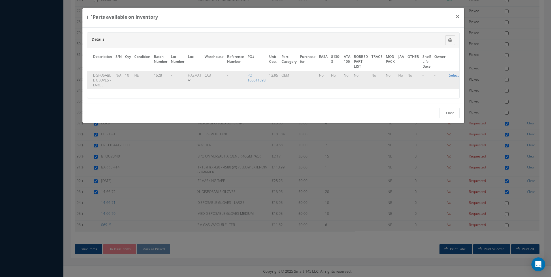
click at [450, 76] on link "Select" at bounding box center [454, 75] width 10 height 5
checkbox input "true"
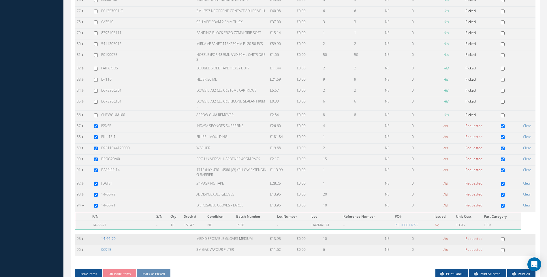
click at [113, 237] on link "14-66-70" at bounding box center [108, 238] width 14 height 5
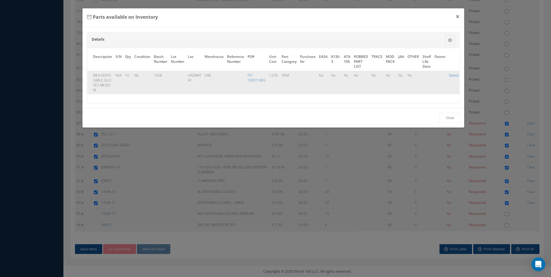
click at [452, 77] on link "Select" at bounding box center [454, 75] width 10 height 5
checkbox input "true"
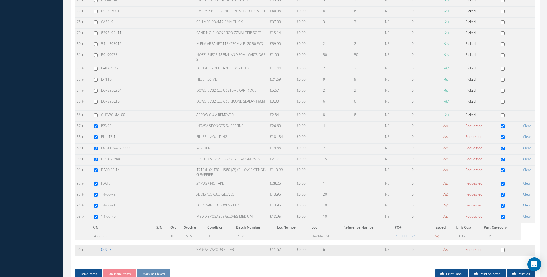
click at [107, 250] on link "06915" at bounding box center [106, 249] width 10 height 5
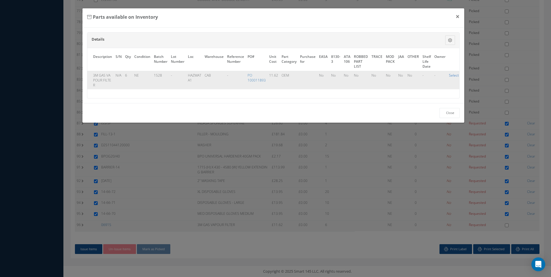
click at [453, 76] on link "Select" at bounding box center [454, 75] width 10 height 5
checkbox input "true"
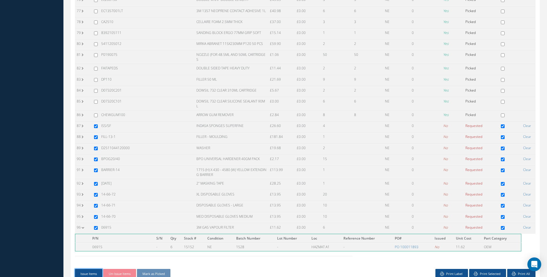
click at [92, 273] on button "Issue Items" at bounding box center [88, 274] width 27 height 10
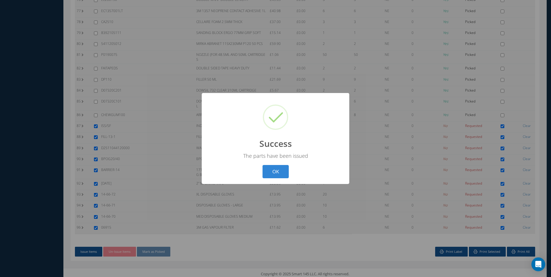
click at [270, 171] on button "OK" at bounding box center [276, 172] width 26 height 14
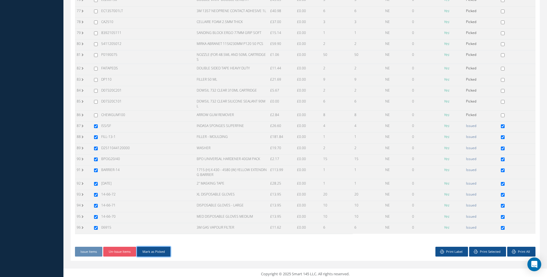
click at [154, 250] on button "Mark as Picked" at bounding box center [153, 252] width 33 height 10
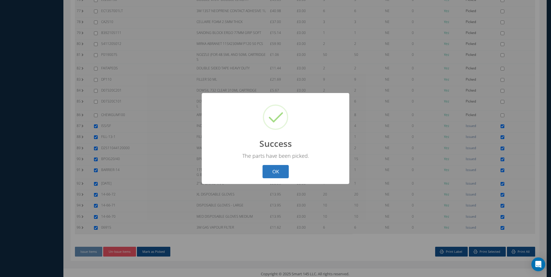
click at [269, 171] on button "OK" at bounding box center [276, 172] width 26 height 14
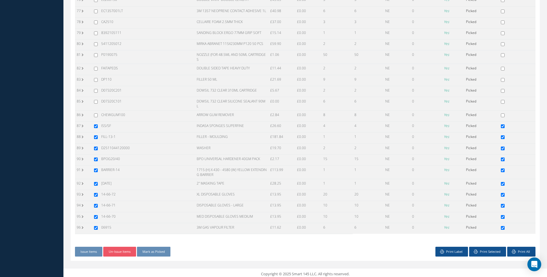
click at [95, 138] on input "checkbox" at bounding box center [96, 137] width 4 height 4
checkbox input "false"
click at [98, 127] on td at bounding box center [95, 127] width 7 height 11
click at [97, 127] on input "checkbox" at bounding box center [96, 126] width 4 height 4
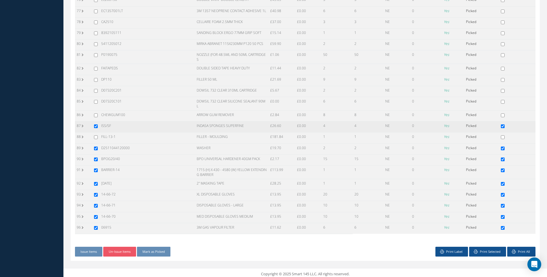
checkbox input "false"
click at [94, 158] on input "checkbox" at bounding box center [96, 160] width 4 height 4
checkbox input "false"
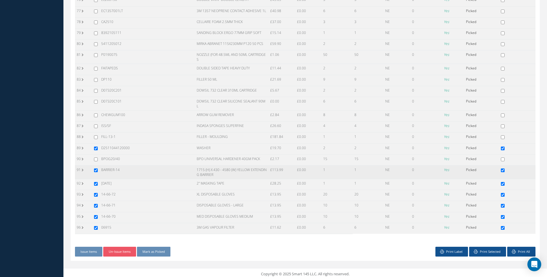
click at [95, 170] on input "checkbox" at bounding box center [96, 171] width 4 height 4
checkbox input "false"
click at [96, 182] on td at bounding box center [95, 184] width 7 height 11
click at [95, 183] on input "checkbox" at bounding box center [96, 184] width 4 height 4
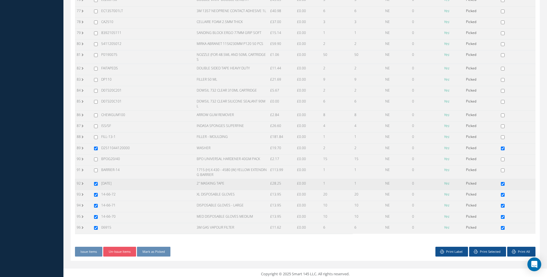
checkbox input "false"
click at [96, 194] on input "checkbox" at bounding box center [96, 195] width 4 height 4
checkbox input "false"
click at [94, 205] on input "checkbox" at bounding box center [96, 206] width 4 height 4
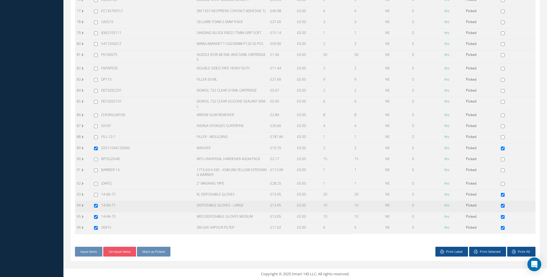
checkbox input "false"
click at [97, 216] on input "checkbox" at bounding box center [96, 217] width 4 height 4
checkbox input "false"
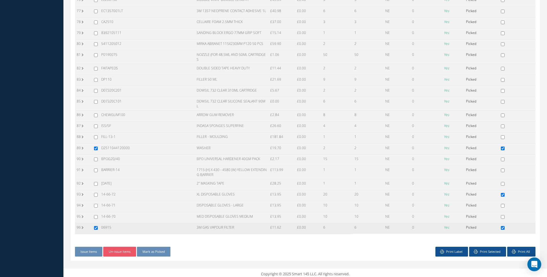
click at [95, 227] on input "checkbox" at bounding box center [96, 228] width 4 height 4
checkbox input "false"
click at [118, 249] on button "Un-Issue Items" at bounding box center [119, 252] width 33 height 10
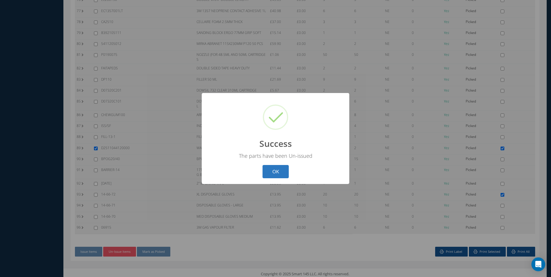
click at [278, 172] on button "OK" at bounding box center [276, 172] width 26 height 14
checkbox input "false"
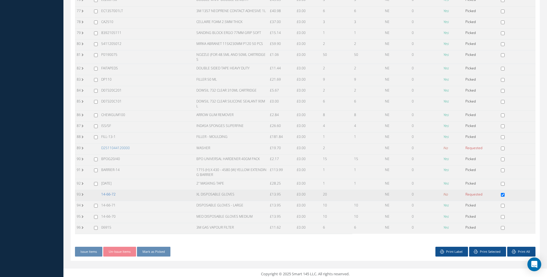
click at [110, 193] on link "14-66-72" at bounding box center [108, 194] width 14 height 5
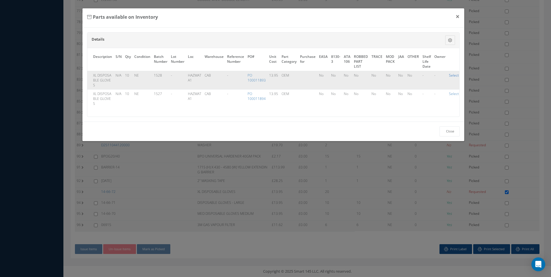
click at [452, 74] on link "Select" at bounding box center [454, 75] width 10 height 5
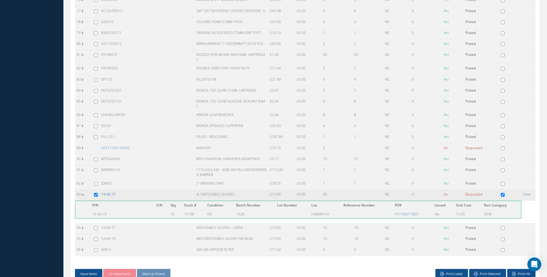
click at [112, 194] on link "14-66-72" at bounding box center [108, 194] width 14 height 5
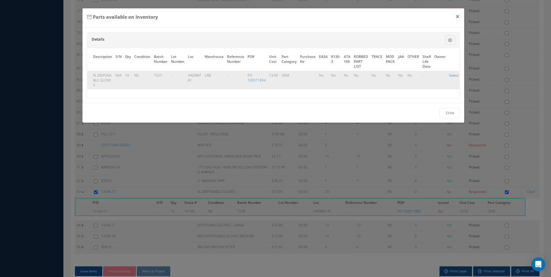
click at [452, 74] on link "Select" at bounding box center [454, 75] width 10 height 5
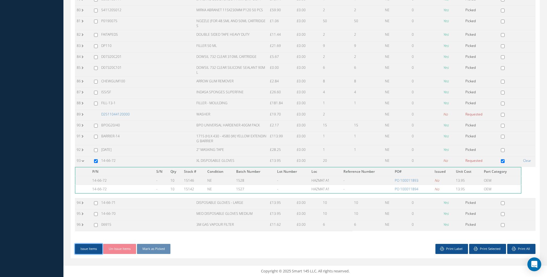
click at [93, 247] on button "Issue Items" at bounding box center [88, 249] width 27 height 10
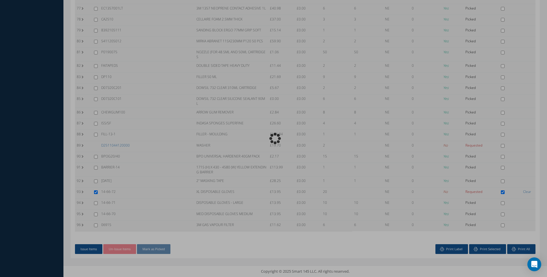
scroll to position [944, 0]
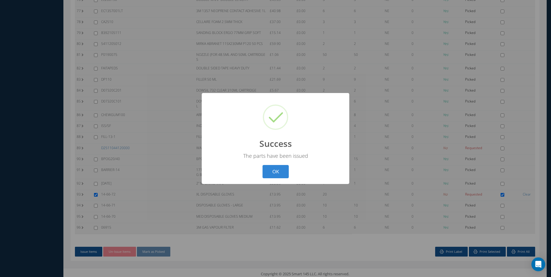
click at [279, 171] on button "OK" at bounding box center [276, 172] width 26 height 14
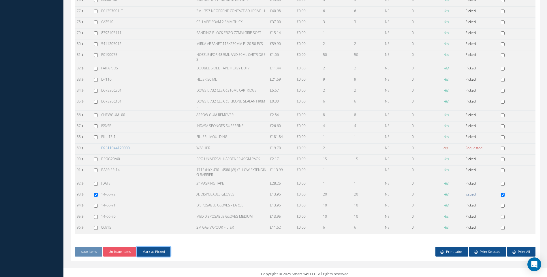
click at [153, 247] on button "Mark as Picked" at bounding box center [153, 252] width 33 height 10
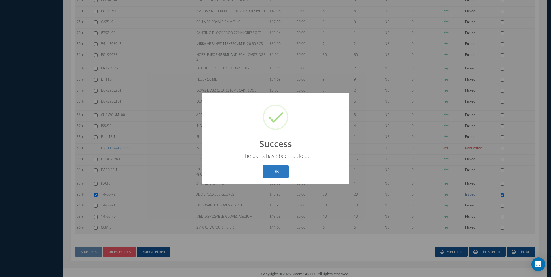
click at [268, 176] on button "OK" at bounding box center [276, 172] width 26 height 14
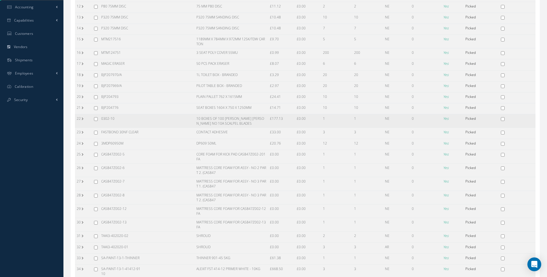
scroll to position [166, 0]
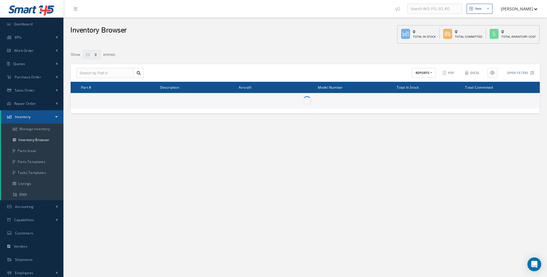
select select "25"
type input "Locations"
type input "All General Ledger"
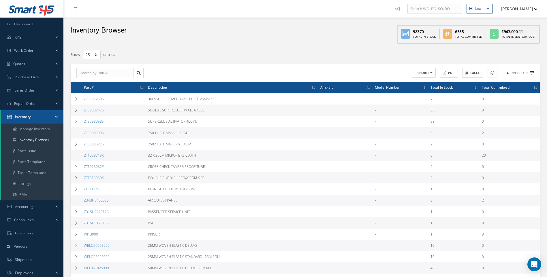
click at [532, 73] on icon at bounding box center [532, 73] width 4 height 4
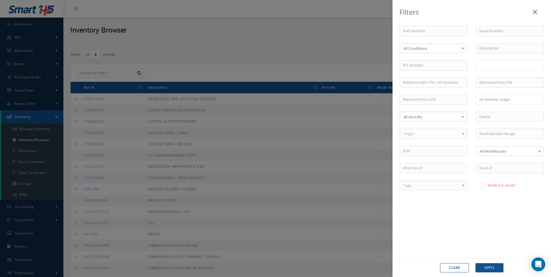
click at [494, 64] on input "text" at bounding box center [490, 65] width 23 height 7
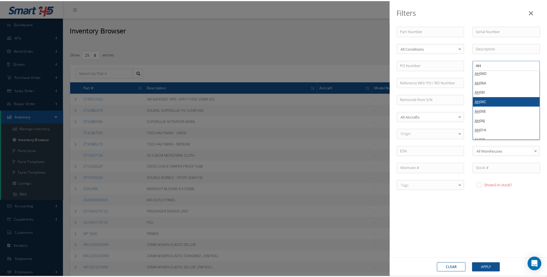
scroll to position [330, 0]
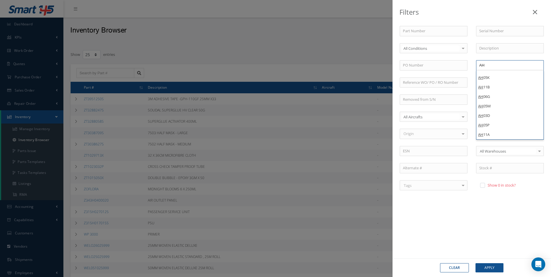
click at [535, 10] on icon at bounding box center [535, 12] width 4 height 7
type input "Locations"
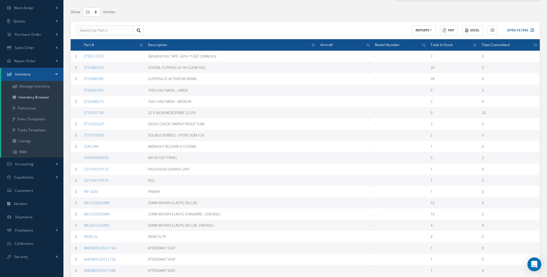
scroll to position [0, 0]
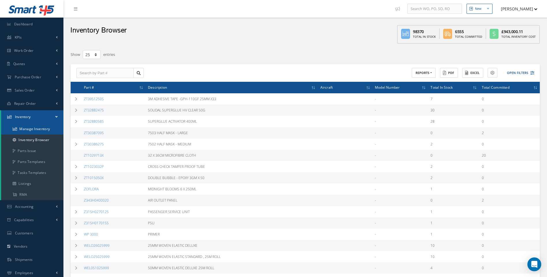
click at [42, 127] on link "Manage Inventory" at bounding box center [32, 129] width 62 height 11
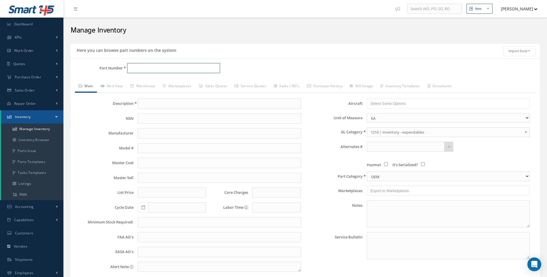
click at [139, 69] on input "Part Number" at bounding box center [173, 68] width 93 height 10
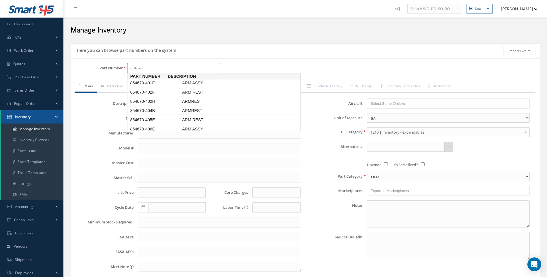
click at [151, 110] on span "854670-404B" at bounding box center [155, 111] width 52 height 6
type input "854670-404B"
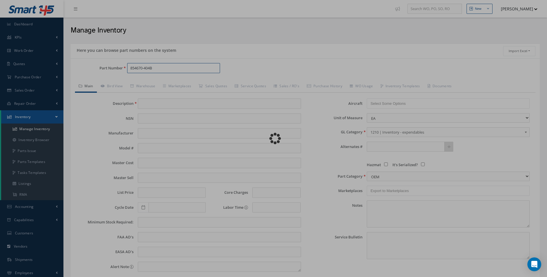
type input "ARMREST"
type input "75.00"
type input "0.00"
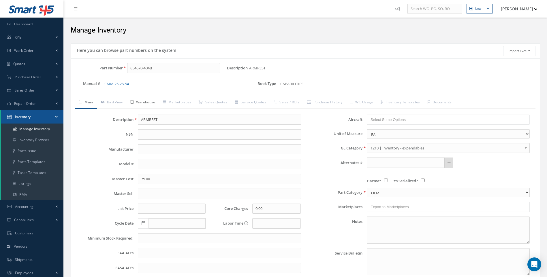
click at [147, 103] on link "Warehouse" at bounding box center [143, 103] width 33 height 12
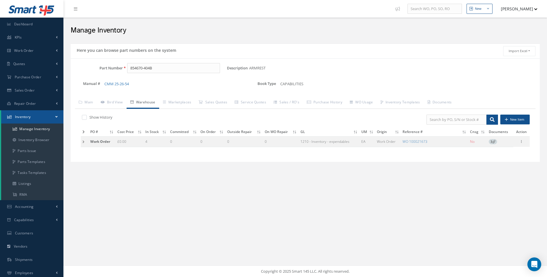
click at [83, 142] on td at bounding box center [85, 142] width 8 height 11
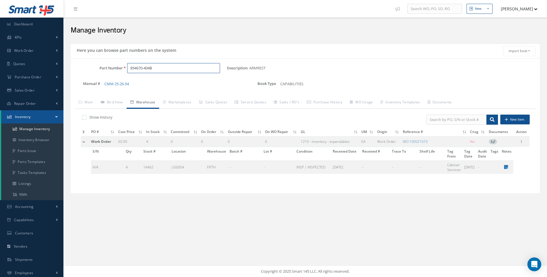
click at [155, 70] on input "854670-404B" at bounding box center [173, 68] width 93 height 10
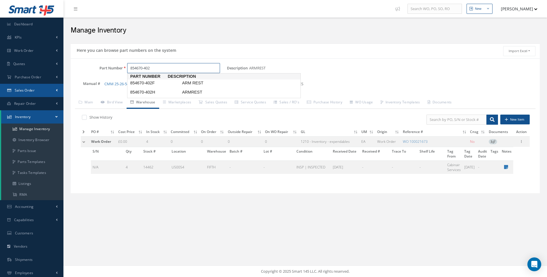
type input "854670-402"
click at [28, 92] on span "Sales Order" at bounding box center [25, 90] width 20 height 5
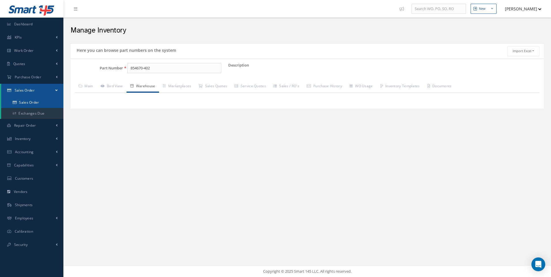
click at [37, 101] on link "Sales Order" at bounding box center [32, 102] width 62 height 11
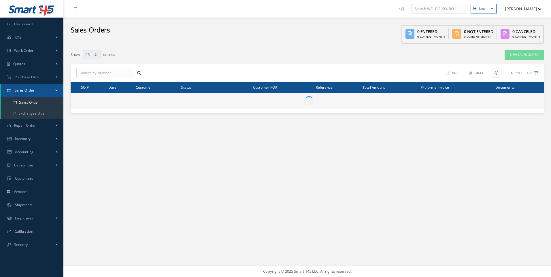
select select "25"
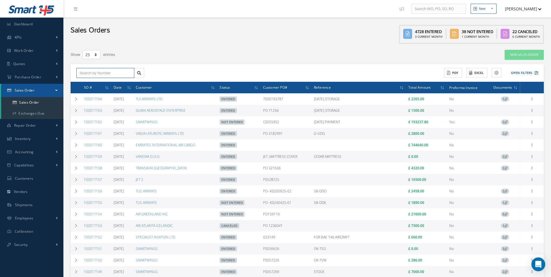
click at [88, 73] on input "text" at bounding box center [105, 73] width 58 height 10
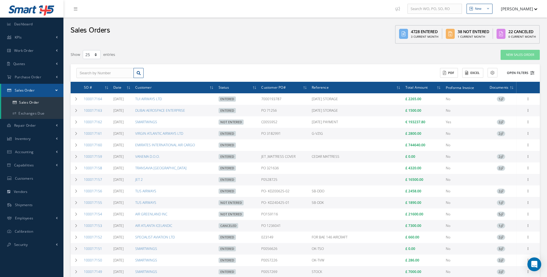
click at [531, 72] on icon at bounding box center [532, 73] width 4 height 4
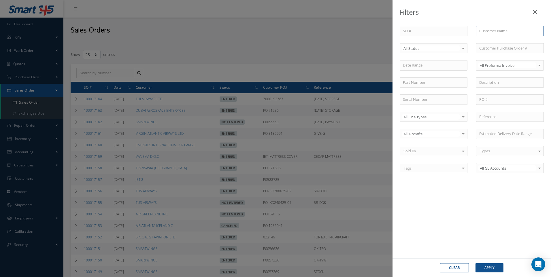
click at [479, 33] on input "text" at bounding box center [510, 31] width 68 height 10
type input "SMARTWINGS"
drag, startPoint x: 483, startPoint y: 39, endPoint x: 482, endPoint y: 50, distance: 11.6
click at [483, 39] on span "SMARTWINGS" at bounding box center [491, 41] width 24 height 5
click at [488, 266] on button "Apply" at bounding box center [489, 267] width 28 height 9
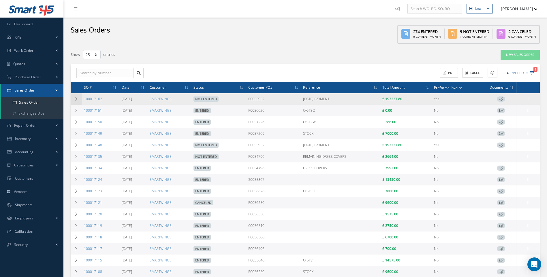
click at [76, 99] on icon at bounding box center [76, 98] width 4 height 3
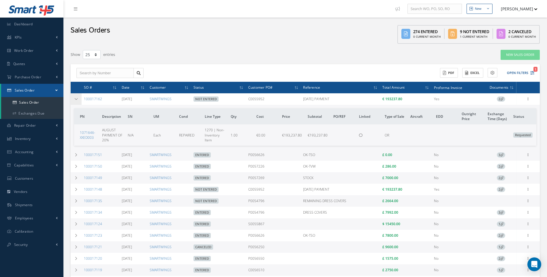
click at [76, 99] on icon at bounding box center [76, 98] width 4 height 3
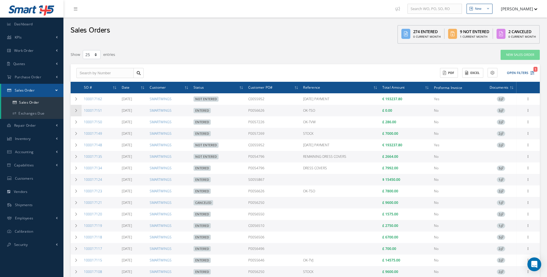
click at [75, 112] on icon at bounding box center [76, 110] width 4 height 3
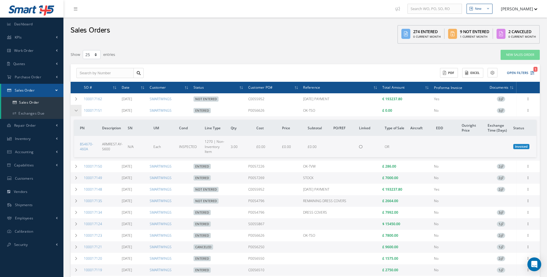
click at [75, 112] on icon at bounding box center [76, 110] width 4 height 3
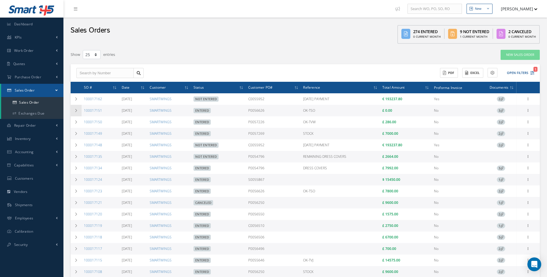
click at [75, 112] on icon at bounding box center [76, 110] width 4 height 3
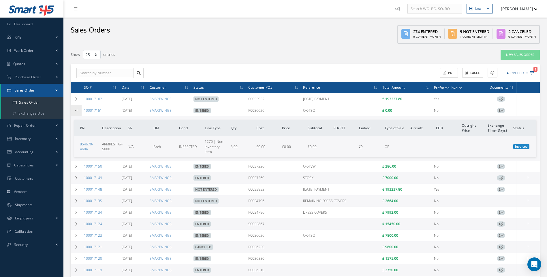
click at [75, 112] on icon at bounding box center [76, 110] width 4 height 3
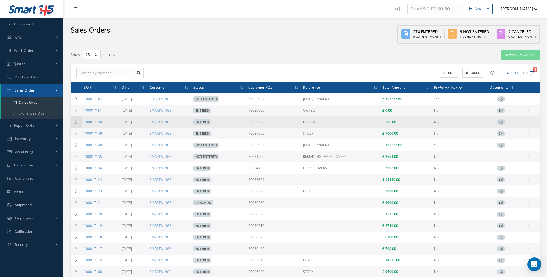
click at [76, 121] on icon at bounding box center [76, 121] width 4 height 3
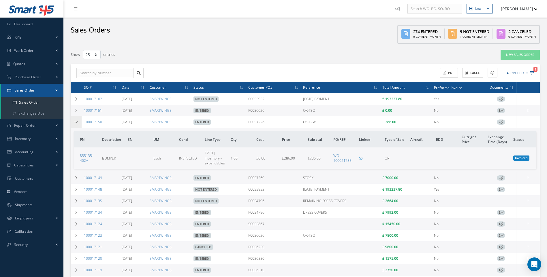
click at [76, 121] on icon at bounding box center [76, 121] width 4 height 3
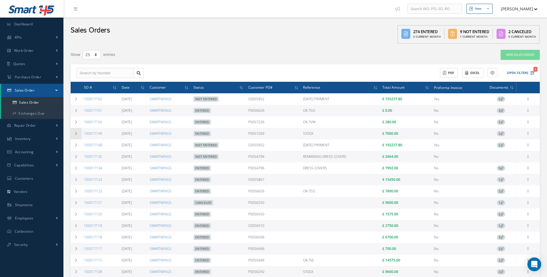
click at [75, 132] on icon at bounding box center [76, 133] width 4 height 3
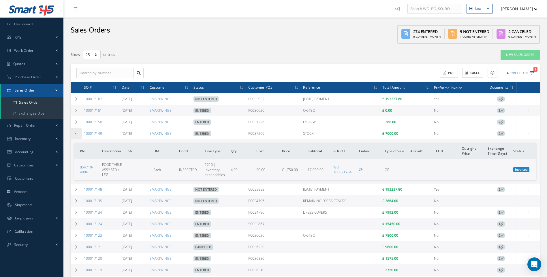
click at [75, 132] on icon at bounding box center [76, 133] width 4 height 3
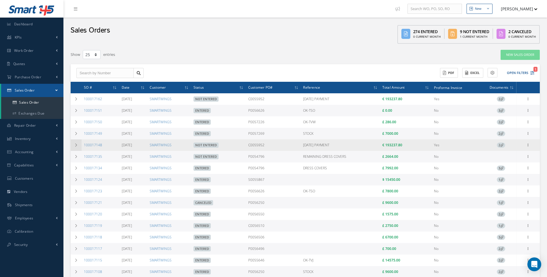
click at [75, 148] on td at bounding box center [76, 145] width 11 height 12
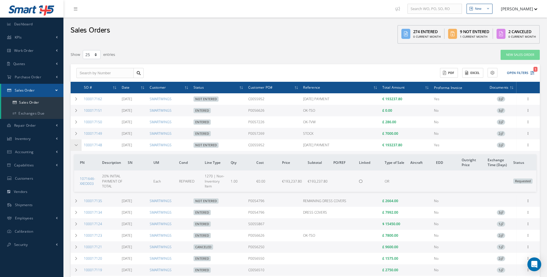
click at [75, 148] on td at bounding box center [76, 145] width 11 height 12
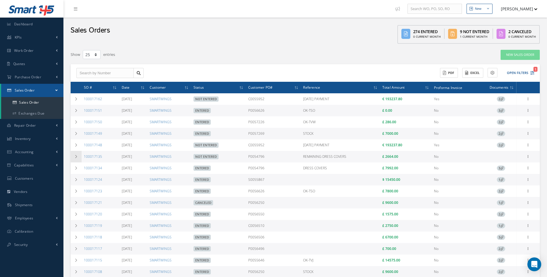
click at [72, 156] on td at bounding box center [76, 157] width 11 height 12
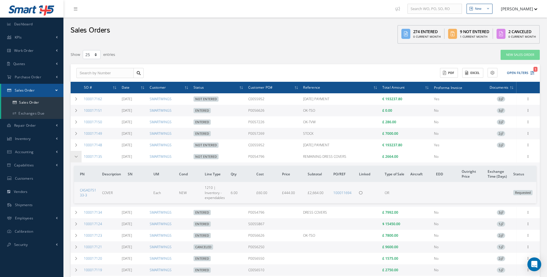
click at [72, 156] on td at bounding box center [76, 157] width 11 height 12
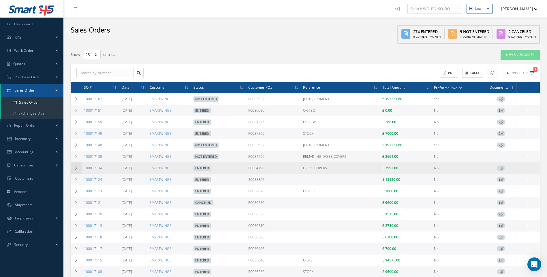
click at [78, 170] on td at bounding box center [76, 169] width 11 height 12
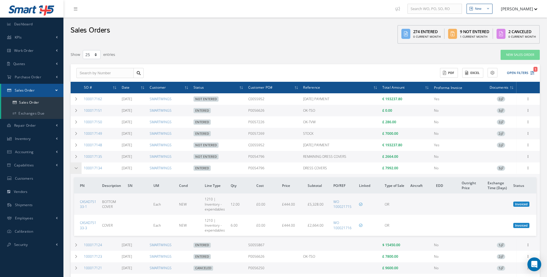
click at [78, 168] on icon at bounding box center [76, 168] width 4 height 3
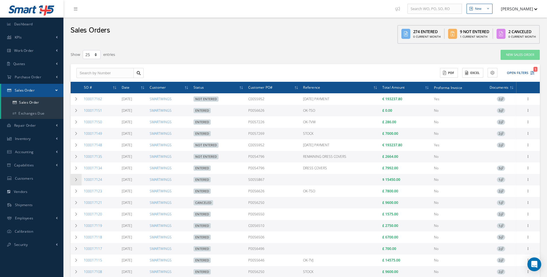
click at [76, 178] on icon at bounding box center [76, 179] width 4 height 3
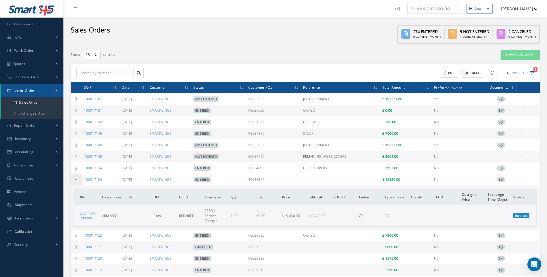
click at [76, 178] on icon at bounding box center [76, 179] width 4 height 3
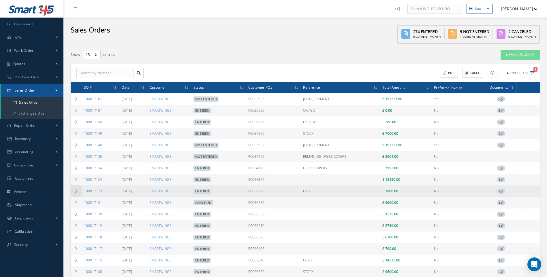
click at [76, 191] on icon at bounding box center [76, 191] width 4 height 3
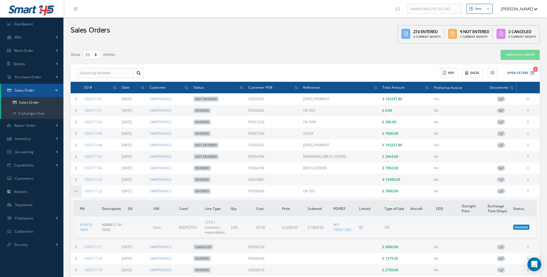
click at [76, 191] on icon at bounding box center [76, 191] width 4 height 3
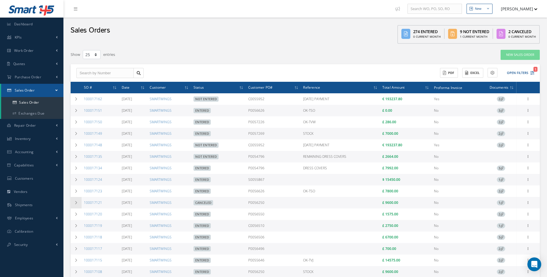
click at [75, 202] on icon at bounding box center [76, 202] width 4 height 3
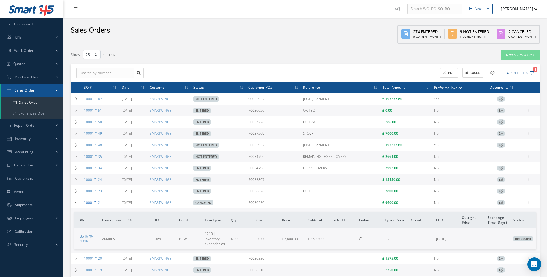
click at [94, 203] on link "100017121" at bounding box center [93, 202] width 18 height 5
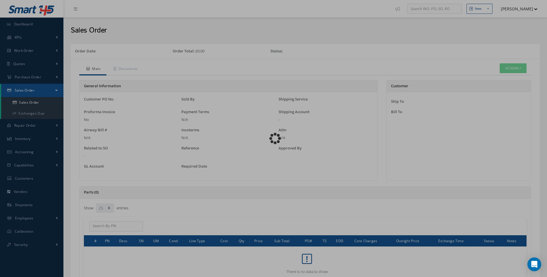
select select "25"
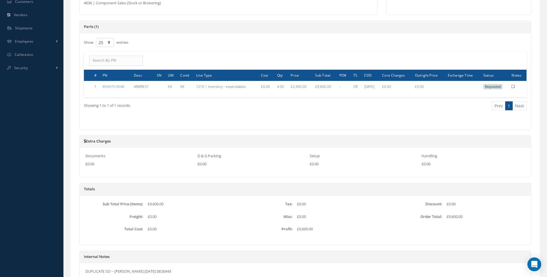
scroll to position [227, 0]
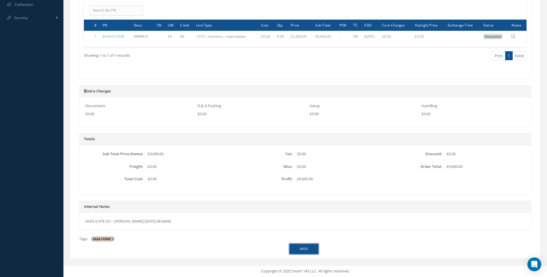
click at [305, 247] on link "Back" at bounding box center [303, 249] width 29 height 10
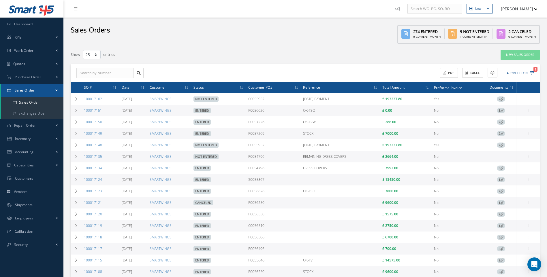
select select "25"
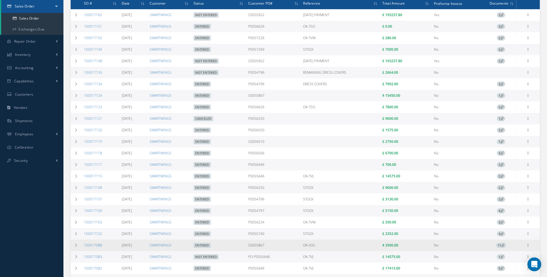
scroll to position [144, 0]
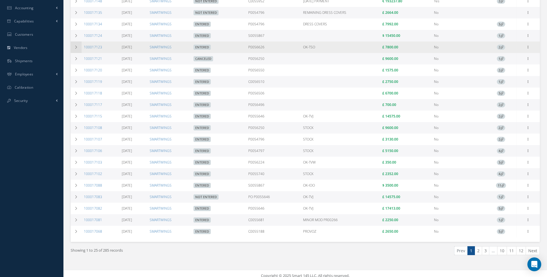
click at [73, 45] on td at bounding box center [76, 47] width 11 height 12
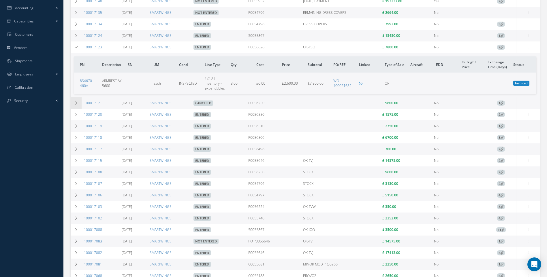
click at [76, 102] on icon at bounding box center [76, 102] width 4 height 3
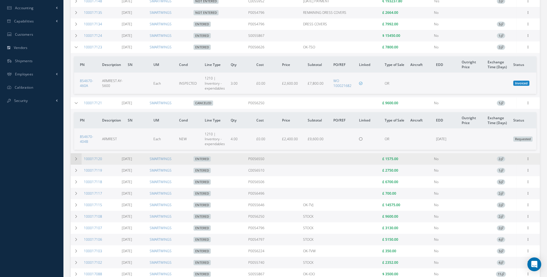
click at [77, 158] on icon at bounding box center [76, 158] width 4 height 3
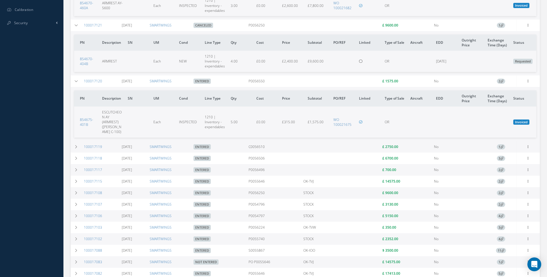
scroll to position [231, 0]
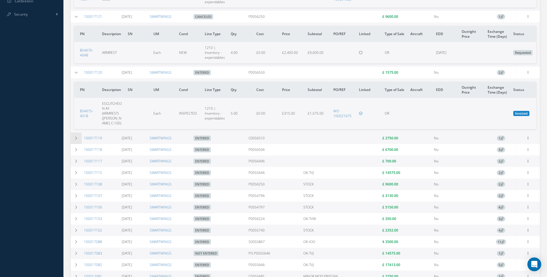
click at [75, 137] on icon at bounding box center [76, 138] width 4 height 3
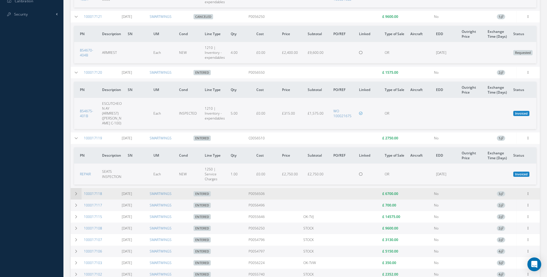
click at [77, 192] on td at bounding box center [76, 194] width 11 height 12
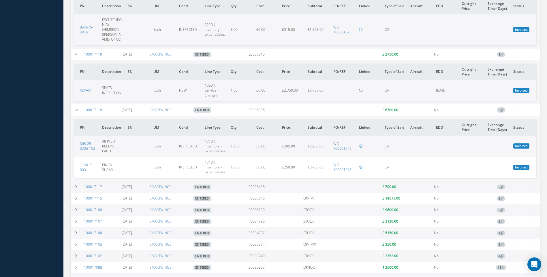
scroll to position [317, 0]
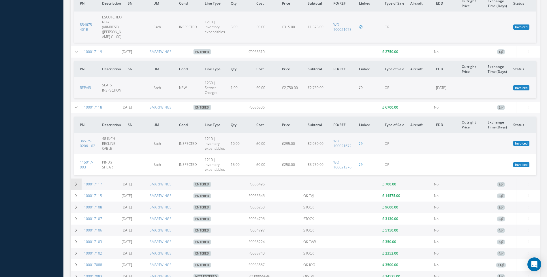
click at [79, 182] on td at bounding box center [76, 185] width 11 height 12
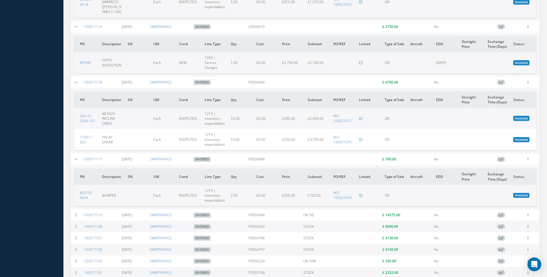
scroll to position [403, 0]
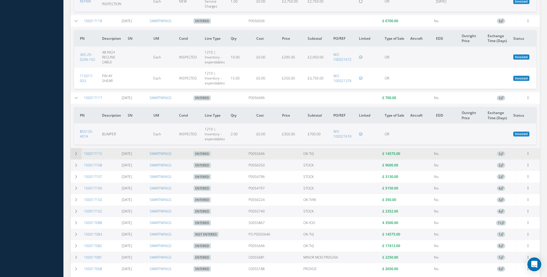
click at [76, 154] on icon at bounding box center [76, 153] width 4 height 3
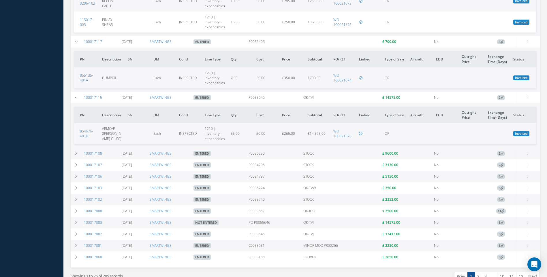
scroll to position [490, 0]
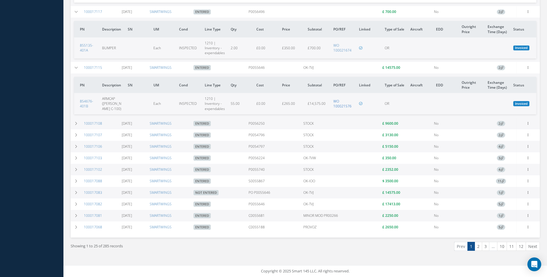
click at [342, 107] on link "WO 100021576" at bounding box center [342, 104] width 18 height 10
click at [76, 124] on icon at bounding box center [76, 123] width 4 height 3
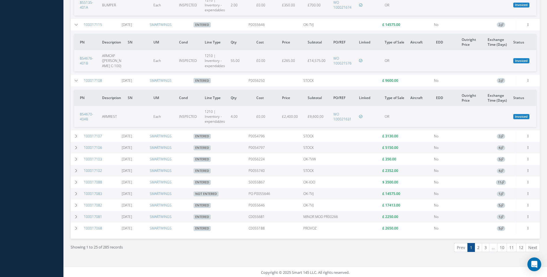
scroll to position [534, 0]
click at [339, 119] on link "WO 100021631" at bounding box center [342, 116] width 18 height 10
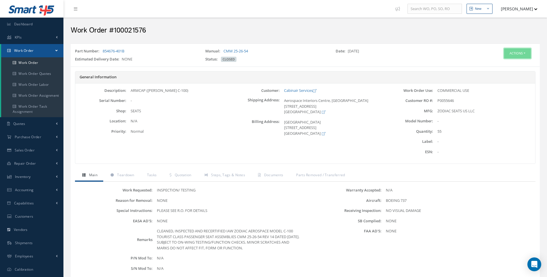
click at [525, 53] on button "Actions" at bounding box center [517, 53] width 27 height 10
click at [274, 174] on span "Documents" at bounding box center [273, 175] width 19 height 5
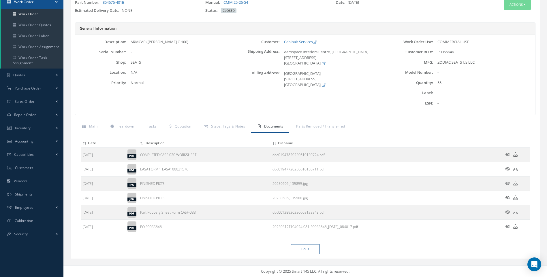
scroll to position [49, 0]
click at [507, 183] on icon at bounding box center [507, 183] width 5 height 4
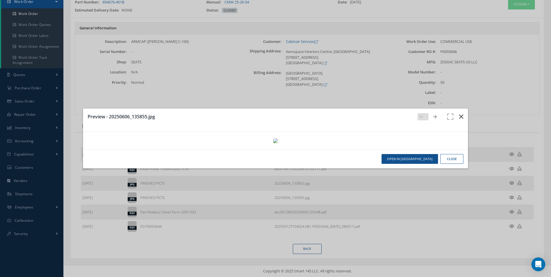
click at [459, 113] on icon "button" at bounding box center [461, 116] width 4 height 7
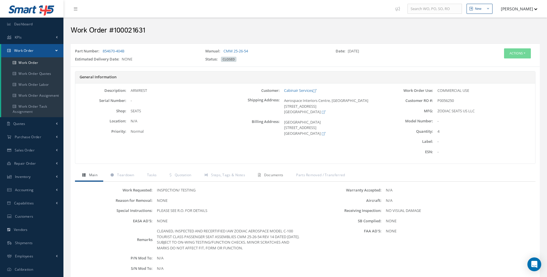
click at [271, 174] on span "Documents" at bounding box center [273, 175] width 19 height 5
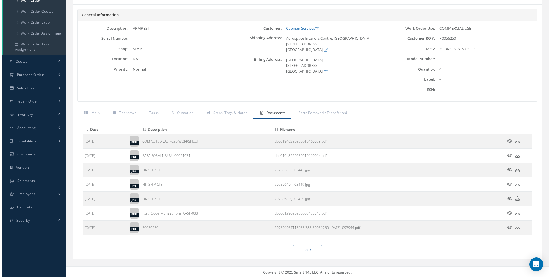
scroll to position [63, 0]
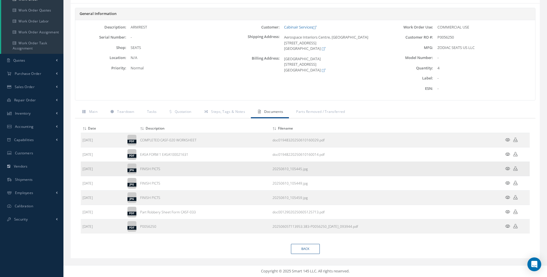
click at [507, 167] on icon at bounding box center [507, 169] width 5 height 4
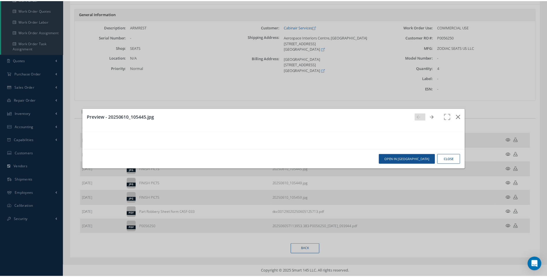
scroll to position [2, 0]
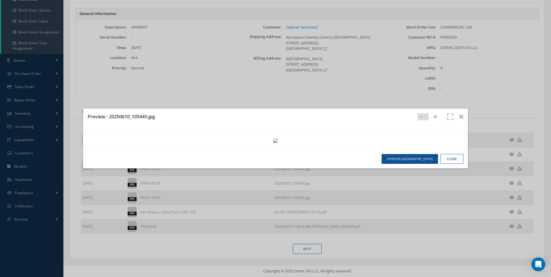
click at [450, 164] on button "Close" at bounding box center [451, 159] width 23 height 10
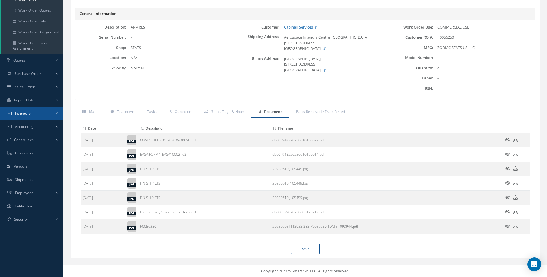
click at [25, 113] on span "Inventory" at bounding box center [23, 113] width 16 height 5
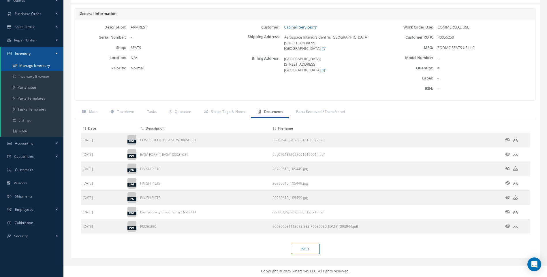
click at [35, 64] on link "Manage Inventory" at bounding box center [32, 65] width 62 height 11
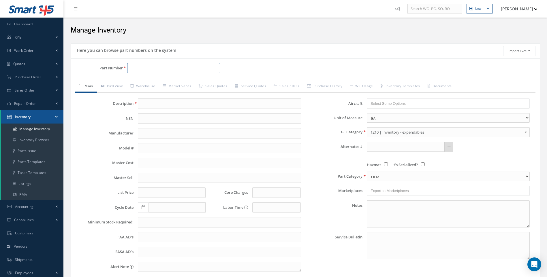
click at [139, 68] on input "Part Number" at bounding box center [173, 68] width 93 height 10
click at [153, 84] on span "854670-404B" at bounding box center [155, 83] width 52 height 6
type input "854670-404B"
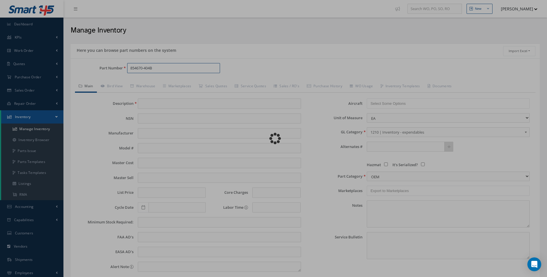
type input "ARMREST"
type input "75.00"
type input "0.00"
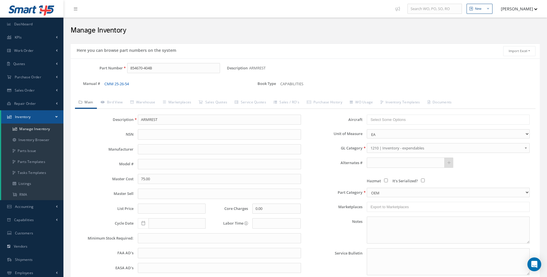
click at [119, 84] on link "CMM 25-26-54" at bounding box center [116, 83] width 24 height 5
click at [154, 67] on input "854670-404B" at bounding box center [173, 68] width 93 height 10
type input "854670-4003"
click at [39, 129] on link "Manage Inventory" at bounding box center [32, 129] width 62 height 11
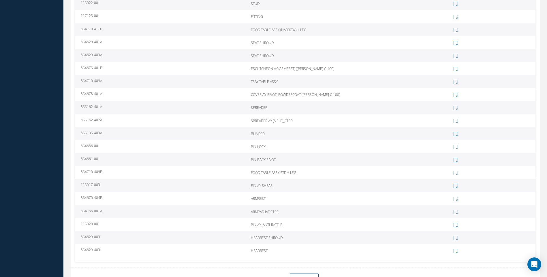
scroll to position [259, 0]
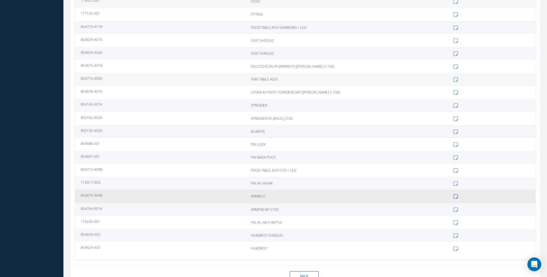
click at [455, 197] on icon at bounding box center [455, 196] width 4 height 5
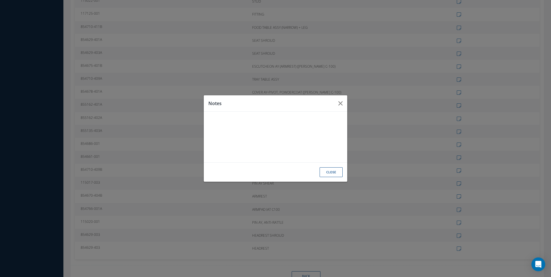
click at [325, 172] on button "CLOSE" at bounding box center [331, 172] width 23 height 10
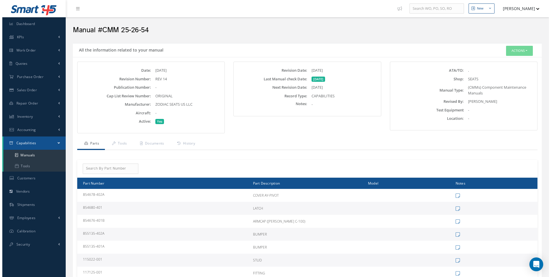
scroll to position [0, 0]
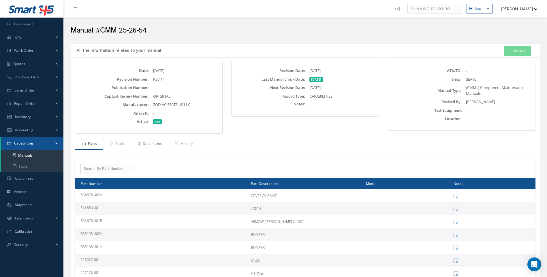
click at [163, 144] on link "Documents" at bounding box center [149, 144] width 37 height 12
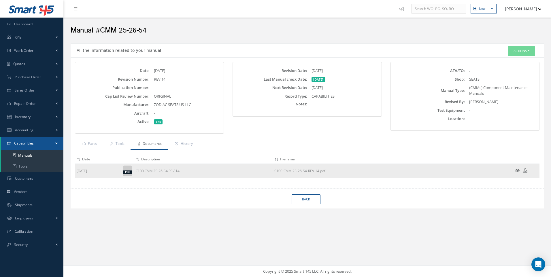
click at [524, 171] on icon at bounding box center [525, 171] width 4 height 4
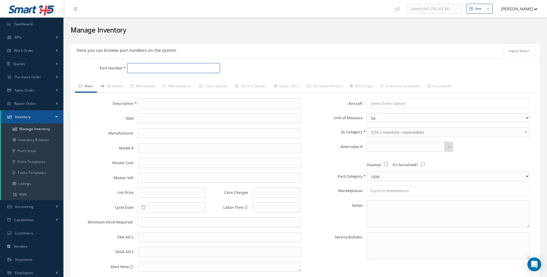
click at [149, 70] on input "Part Number" at bounding box center [173, 68] width 93 height 10
click at [151, 82] on span "854670-404B" at bounding box center [155, 83] width 52 height 6
type input "854670-404B"
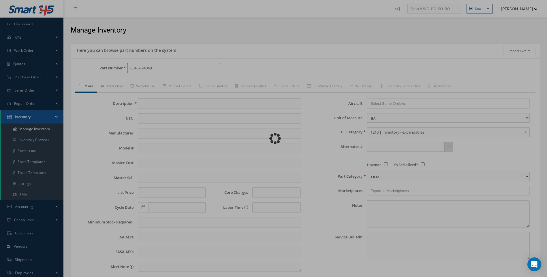
type input "ARMREST"
type input "75.00"
type input "0.00"
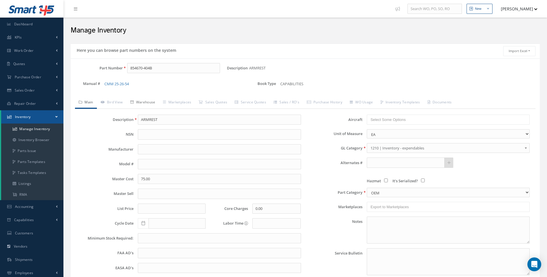
click at [149, 103] on link "Warehouse" at bounding box center [143, 103] width 33 height 12
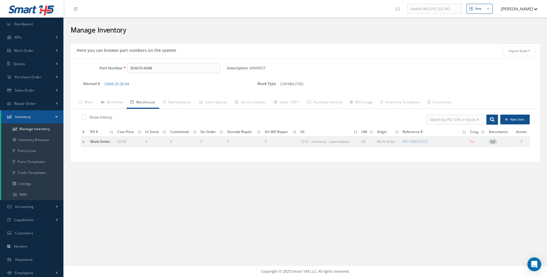
click at [83, 142] on td at bounding box center [85, 142] width 8 height 11
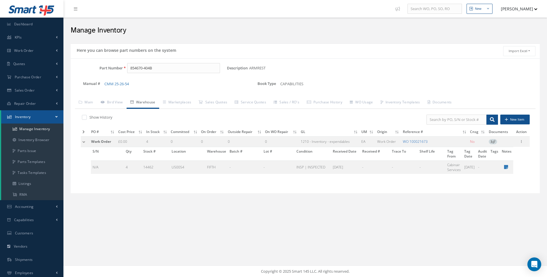
click at [418, 141] on link "WO 100021673" at bounding box center [415, 141] width 25 height 5
click at [150, 69] on input "854670-404B" at bounding box center [173, 68] width 93 height 10
click at [162, 65] on input "854670-401B" at bounding box center [173, 68] width 93 height 10
click at [156, 87] on div "CMM 25-26-54" at bounding box center [173, 83] width 138 height 7
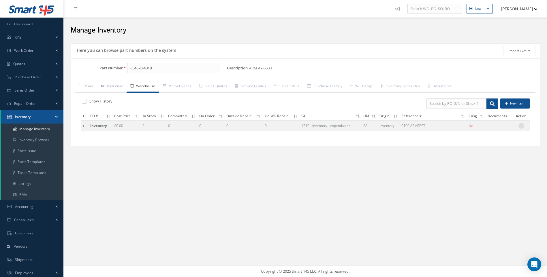
click at [522, 126] on icon at bounding box center [521, 125] width 6 height 5
click at [490, 157] on link "Label" at bounding box center [495, 155] width 46 height 7
click at [150, 67] on input "854670-401B" at bounding box center [173, 68] width 93 height 10
click at [156, 84] on span "854670-402B" at bounding box center [155, 83] width 52 height 6
click at [521, 125] on icon at bounding box center [521, 125] width 6 height 5
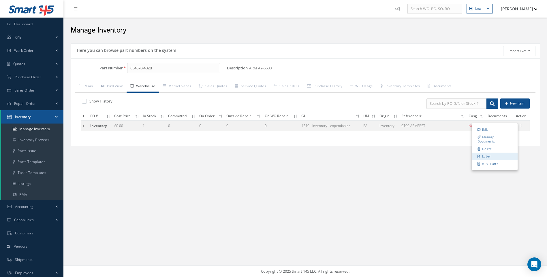
click at [483, 156] on link "Label" at bounding box center [495, 155] width 46 height 7
click at [150, 69] on input "854670-402B" at bounding box center [173, 68] width 93 height 10
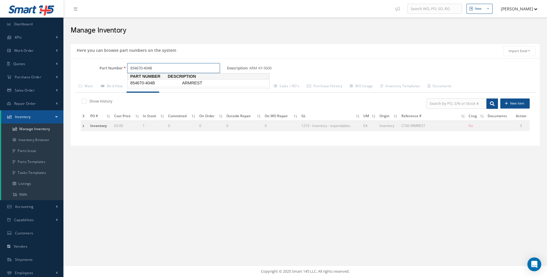
click at [152, 81] on span "854670-404B" at bounding box center [155, 83] width 52 height 6
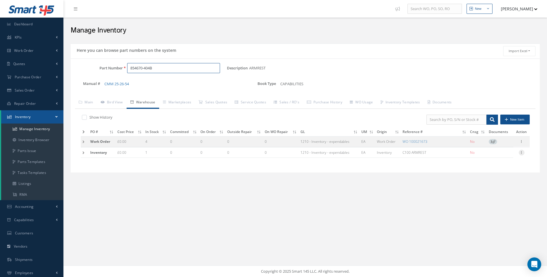
type input "854670-404B"
click at [521, 153] on icon at bounding box center [521, 152] width 6 height 5
click at [488, 183] on link "Label" at bounding box center [495, 182] width 46 height 7
click at [121, 84] on link "CMM 25-26-54" at bounding box center [116, 83] width 24 height 5
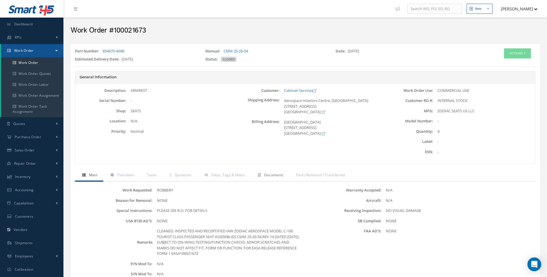
click at [269, 173] on span "Documents" at bounding box center [273, 175] width 19 height 5
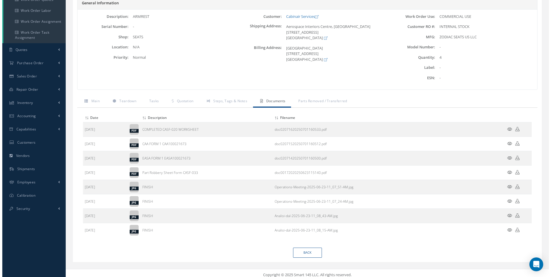
scroll to position [78, 0]
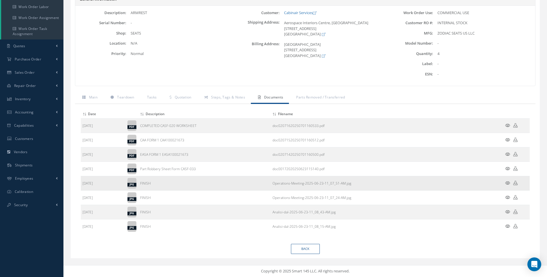
click at [507, 182] on icon at bounding box center [507, 183] width 5 height 4
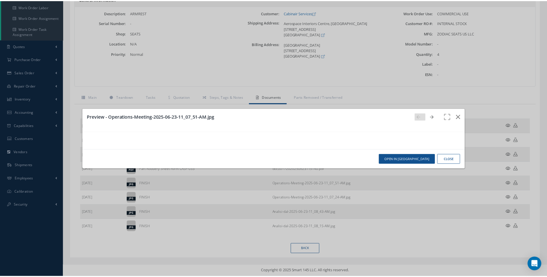
scroll to position [452, 0]
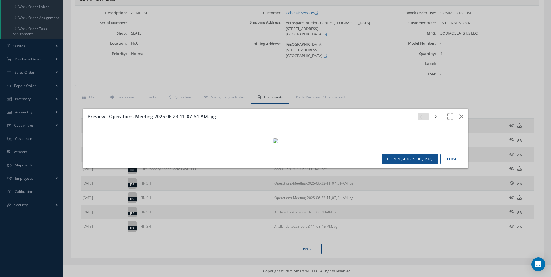
click at [451, 164] on button "Close" at bounding box center [451, 159] width 23 height 10
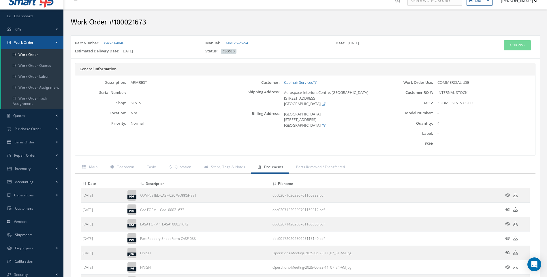
scroll to position [0, 0]
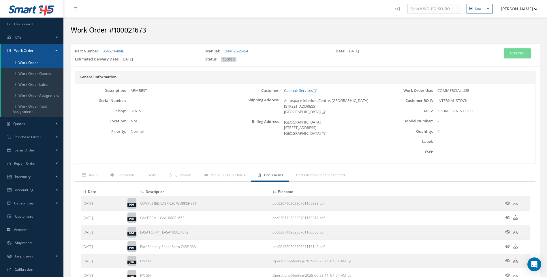
click at [29, 62] on link "Work Order" at bounding box center [32, 62] width 62 height 11
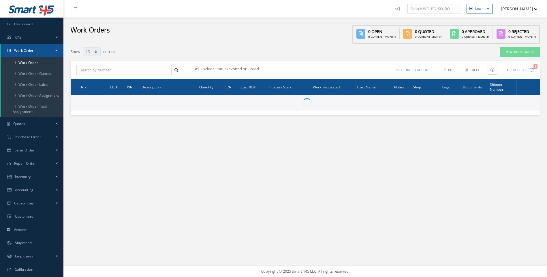
select select "25"
click at [27, 52] on span "Work Order" at bounding box center [24, 50] width 20 height 5
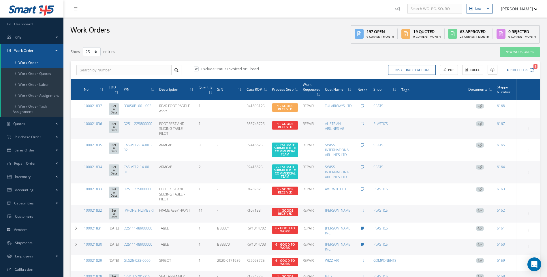
click at [32, 64] on link "Work Order" at bounding box center [32, 62] width 62 height 11
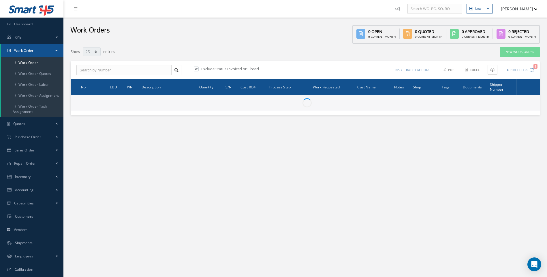
select select "25"
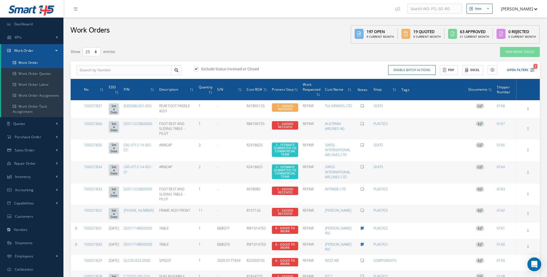
click at [34, 61] on link "Work Order" at bounding box center [32, 62] width 62 height 11
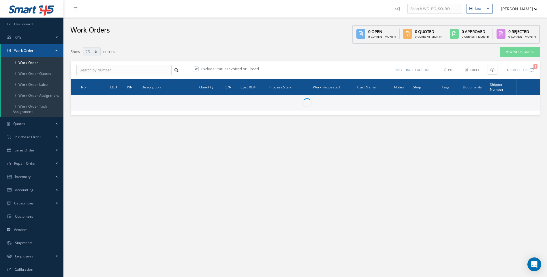
select select "25"
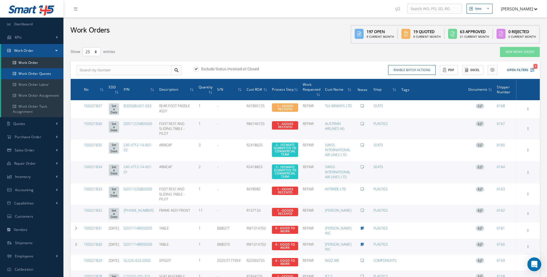
click at [29, 71] on link "Work Order Quotes" at bounding box center [32, 73] width 62 height 11
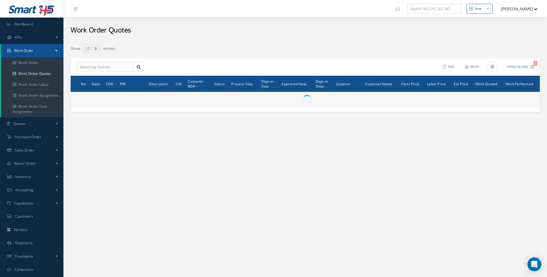
select select "25"
click at [28, 181] on link "Inventory" at bounding box center [31, 176] width 63 height 13
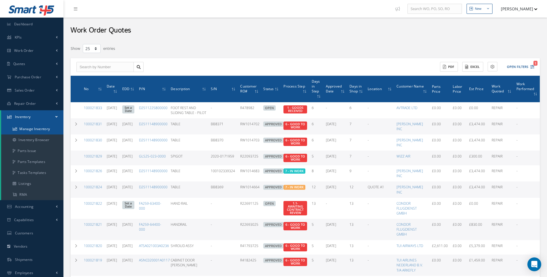
click at [36, 129] on link "Manage Inventory" at bounding box center [32, 129] width 62 height 11
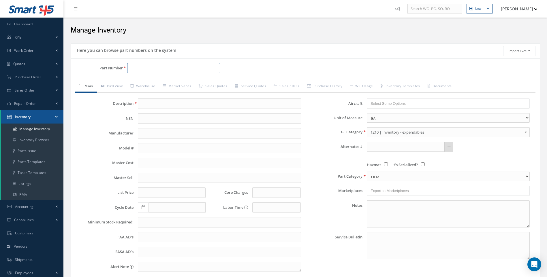
click at [131, 71] on input "Part Number" at bounding box center [173, 68] width 93 height 10
type input "854670-401B"
click at [147, 102] on input "text" at bounding box center [219, 104] width 163 height 10
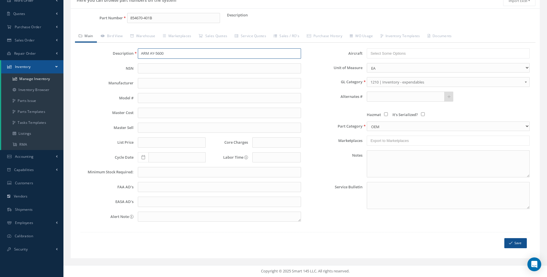
type input "ARM AY-5600"
click at [516, 245] on button "Save" at bounding box center [515, 243] width 22 height 10
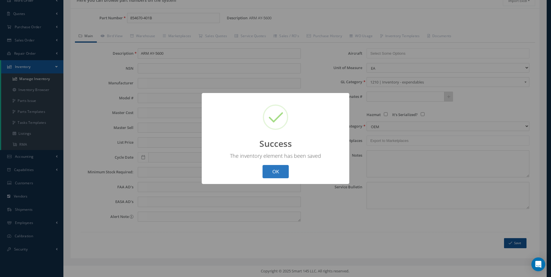
click at [284, 172] on button "OK" at bounding box center [276, 172] width 26 height 14
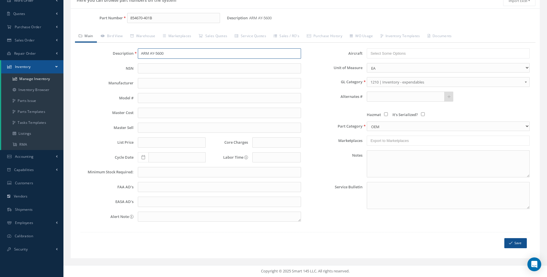
drag, startPoint x: 171, startPoint y: 53, endPoint x: 137, endPoint y: 54, distance: 34.3
click at [137, 54] on div "ARM AY-5600" at bounding box center [218, 53] width 171 height 10
drag, startPoint x: 140, startPoint y: 16, endPoint x: 124, endPoint y: 16, distance: 16.1
click at [124, 16] on div "854670-401B" at bounding box center [175, 18] width 104 height 10
type input "854670-402B"
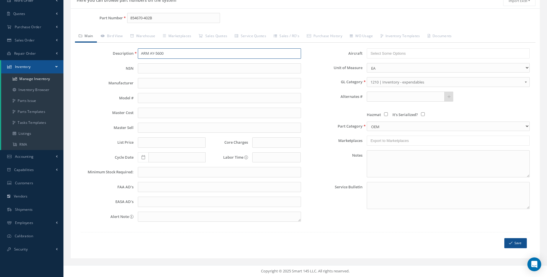
click at [167, 55] on input "ARM AY-5600" at bounding box center [219, 53] width 163 height 10
paste input "text"
type input "ARM AY-5600"
click at [518, 242] on button "Save" at bounding box center [515, 243] width 22 height 10
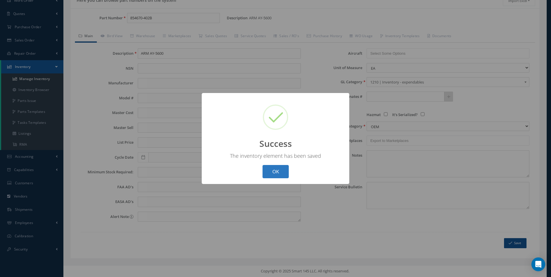
click at [276, 169] on button "OK" at bounding box center [276, 172] width 26 height 14
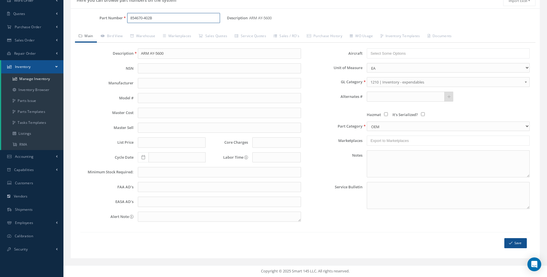
click at [150, 18] on input "854670-402B" at bounding box center [173, 18] width 93 height 10
click at [158, 19] on input "854670-403B" at bounding box center [173, 18] width 93 height 10
type input "854670-403B"
click at [167, 51] on input "ARM AY-5600" at bounding box center [219, 53] width 163 height 10
paste input "text"
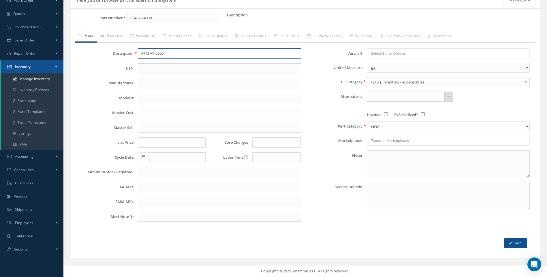
type input "ARM AY-5600"
drag, startPoint x: 515, startPoint y: 243, endPoint x: 366, endPoint y: 169, distance: 166.8
click at [515, 243] on button "Save" at bounding box center [515, 243] width 22 height 10
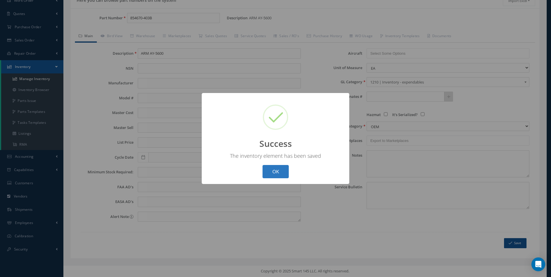
click at [280, 170] on button "OK" at bounding box center [276, 172] width 26 height 14
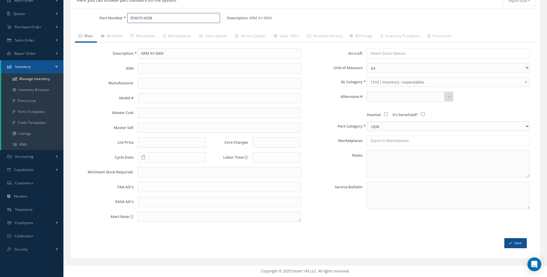
click at [150, 16] on input "854670-403B" at bounding box center [173, 18] width 93 height 10
type input "854670-404B"
click at [154, 33] on span "854670-404B" at bounding box center [155, 33] width 52 height 6
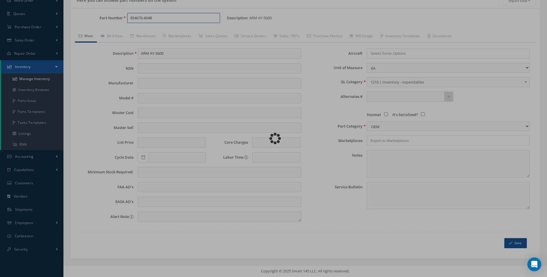
type input "ARMREST"
type input "75.00"
type input "0.00"
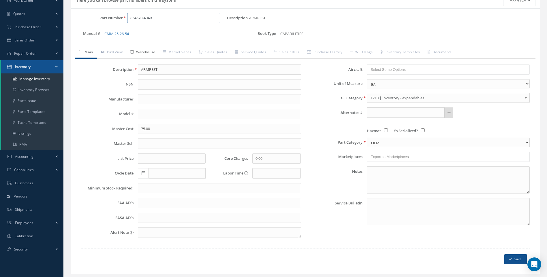
type input "854670-404B"
click at [147, 51] on link "Warehouse" at bounding box center [143, 53] width 33 height 12
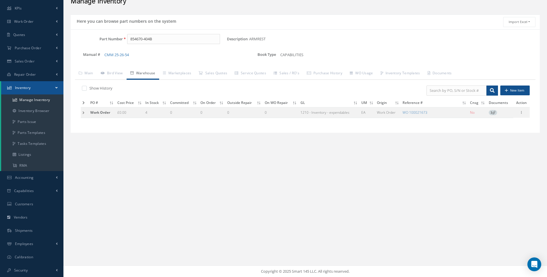
click at [85, 112] on td at bounding box center [85, 112] width 8 height 11
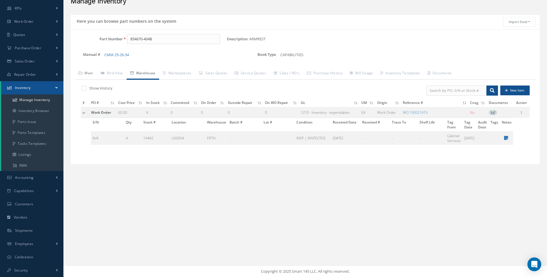
click at [93, 74] on link "Main" at bounding box center [86, 74] width 22 height 12
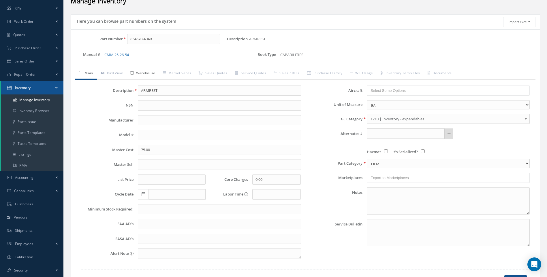
click at [149, 73] on link "Warehouse" at bounding box center [143, 74] width 33 height 12
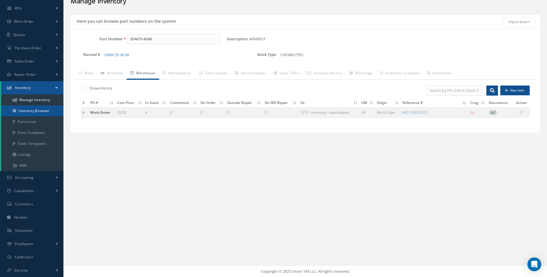
click at [34, 113] on link "Inventory Browser" at bounding box center [32, 110] width 62 height 11
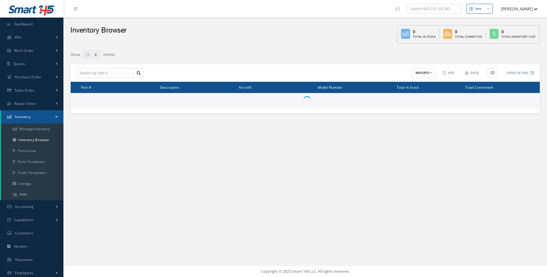
select select "25"
type input "Locations"
type input "All General Ledger"
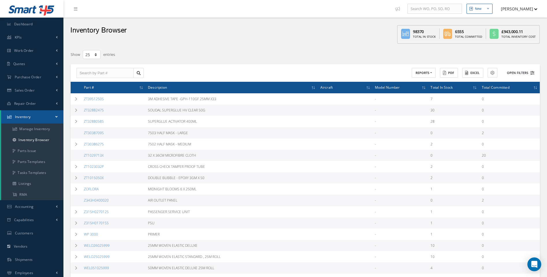
click at [533, 72] on icon at bounding box center [532, 73] width 4 height 4
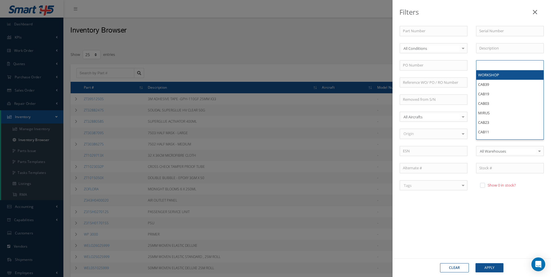
click at [488, 65] on input "text" at bounding box center [490, 65] width 23 height 7
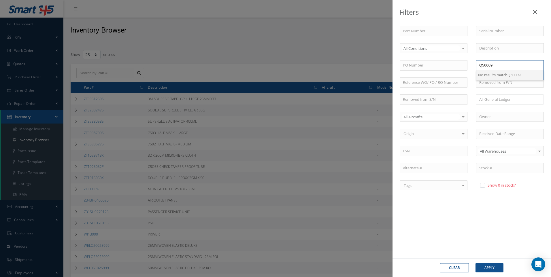
click at [249, 159] on div "Filters Part Number Serial Number All Conditions All Conditions OH | OVERHAUL S…" at bounding box center [275, 138] width 551 height 277
type input "Locations"
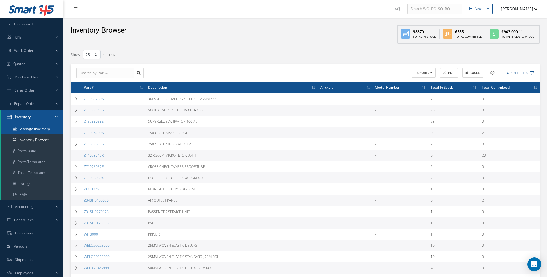
click at [40, 129] on link "Manage Inventory" at bounding box center [32, 129] width 62 height 11
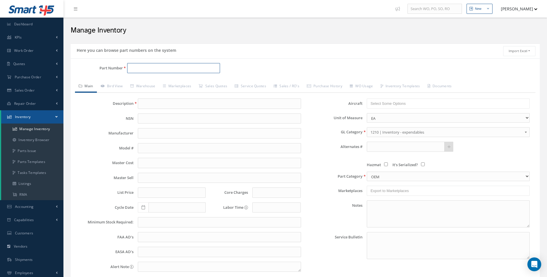
click at [134, 66] on input "Part Number" at bounding box center [173, 68] width 93 height 10
click at [148, 85] on span "854670-401B" at bounding box center [155, 83] width 52 height 6
type input "854670-401B"
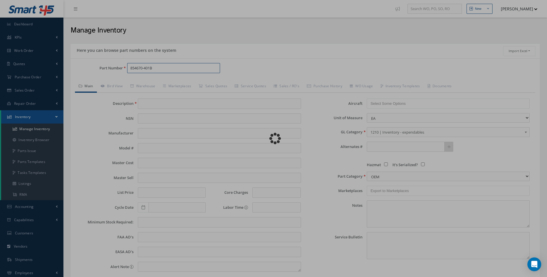
type input "ARM AY-5600"
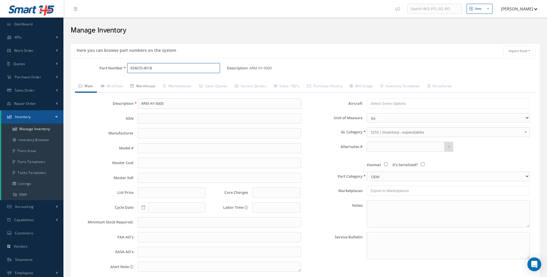
type input "854670-401B"
click at [146, 84] on link "Warehouse" at bounding box center [143, 87] width 33 height 12
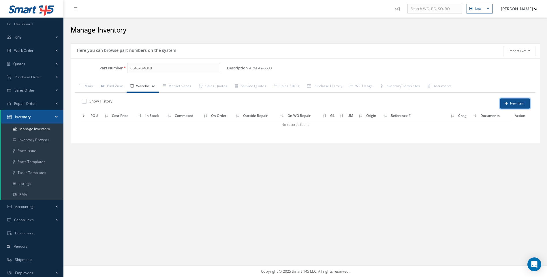
click at [520, 104] on button "New Item" at bounding box center [514, 104] width 29 height 10
type input "08/13/2025"
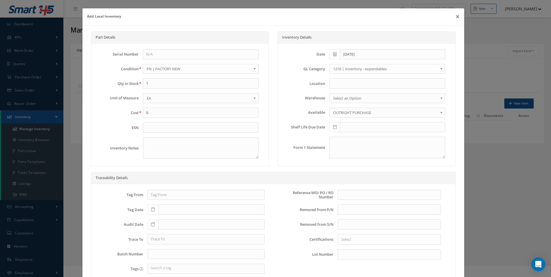
click at [178, 71] on span "FN | FACTORY NEW" at bounding box center [199, 68] width 105 height 7
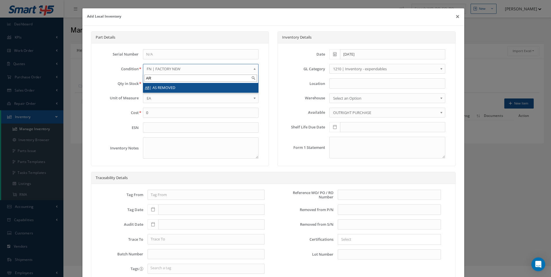
type input "AR"
click at [170, 87] on li "AR | AS REMOVED" at bounding box center [200, 88] width 115 height 10
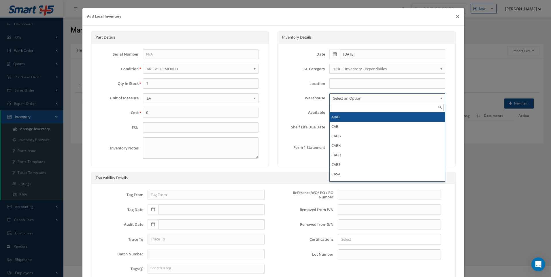
click at [338, 99] on span "Select an Option" at bounding box center [385, 98] width 105 height 7
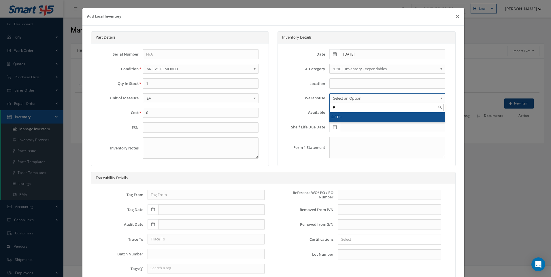
type input "F"
click at [334, 116] on li "F IFTH" at bounding box center [387, 117] width 115 height 10
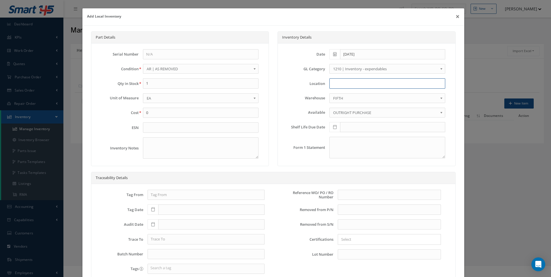
click at [335, 83] on input at bounding box center [387, 83] width 116 height 10
type input "Q50009"
click at [346, 193] on input "text" at bounding box center [389, 195] width 103 height 10
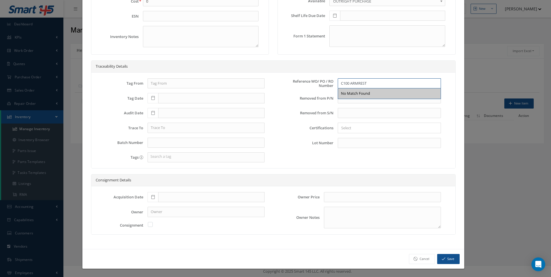
type input "C100 ARMREST"
click at [444, 259] on button "Save" at bounding box center [448, 259] width 22 height 10
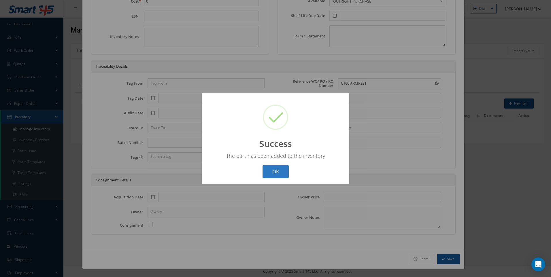
click at [276, 171] on button "OK" at bounding box center [276, 172] width 26 height 14
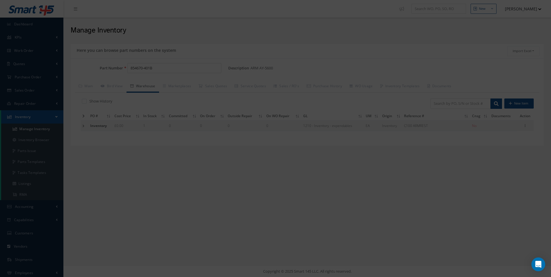
scroll to position [0, 0]
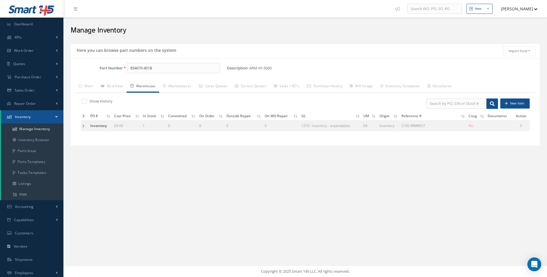
click at [84, 124] on td at bounding box center [85, 125] width 8 height 11
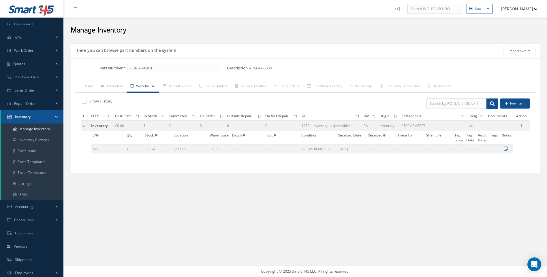
click at [84, 124] on td at bounding box center [85, 125] width 9 height 11
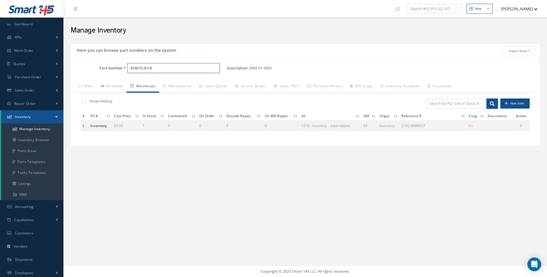
click at [151, 69] on input "854670-401B" at bounding box center [173, 68] width 93 height 10
click at [150, 82] on span "854670-403B" at bounding box center [155, 83] width 52 height 6
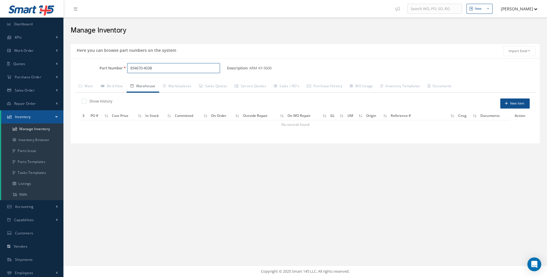
type input "854670-403B"
click at [521, 104] on button "New Item" at bounding box center [514, 104] width 29 height 10
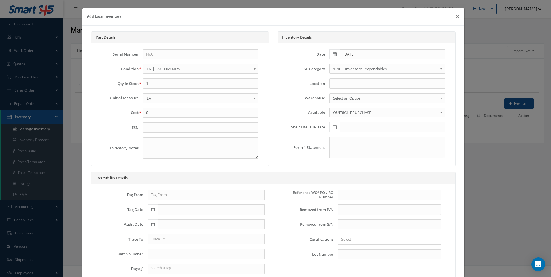
click at [171, 69] on span "FN | FACTORY NEW" at bounding box center [199, 68] width 105 height 7
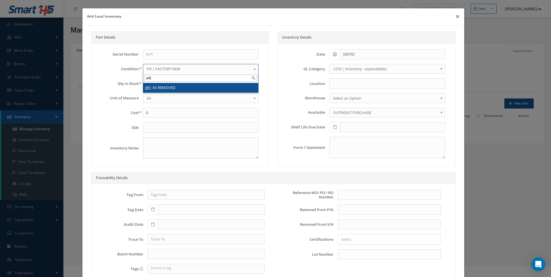
type input "AR"
click at [156, 89] on li "AR | AS REMOVED" at bounding box center [200, 88] width 115 height 10
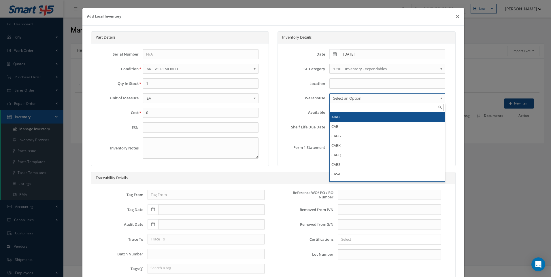
click at [342, 99] on span "Select an Option" at bounding box center [385, 98] width 105 height 7
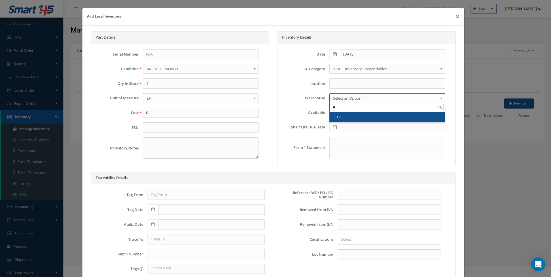
type input "F"
click at [335, 119] on li "F IFTH" at bounding box center [387, 117] width 115 height 10
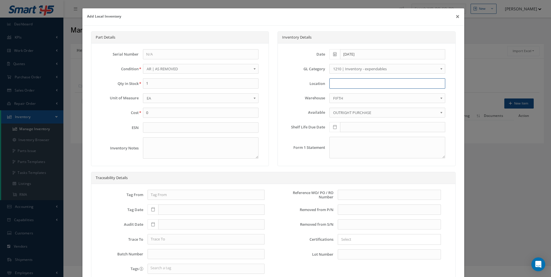
click at [334, 82] on input at bounding box center [387, 83] width 116 height 10
type input "Q50009"
click at [342, 195] on input "text" at bounding box center [389, 195] width 103 height 10
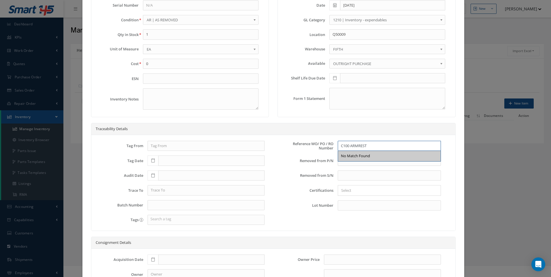
scroll to position [112, 0]
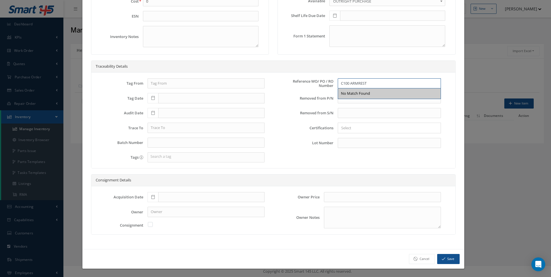
type input "C100 ARMREST"
click at [444, 257] on button "Save" at bounding box center [448, 259] width 22 height 10
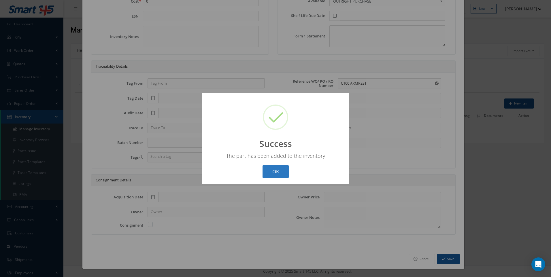
click at [277, 170] on button "OK" at bounding box center [276, 172] width 26 height 14
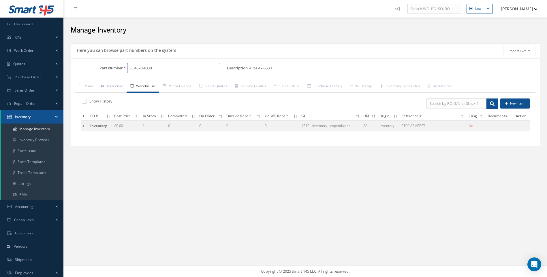
click at [149, 69] on input "854670-403B" at bounding box center [173, 68] width 93 height 10
click at [151, 69] on input "854670-403B" at bounding box center [173, 68] width 93 height 10
click at [203, 82] on span "ARM AY-5600" at bounding box center [224, 83] width 86 height 6
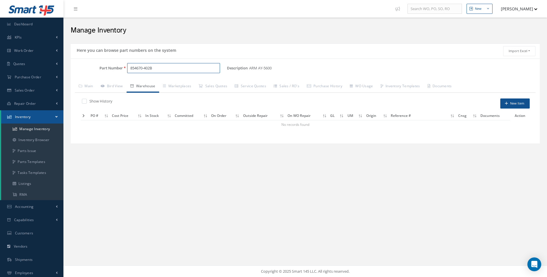
type input "854670-402B"
click at [514, 104] on button "New Item" at bounding box center [514, 104] width 29 height 10
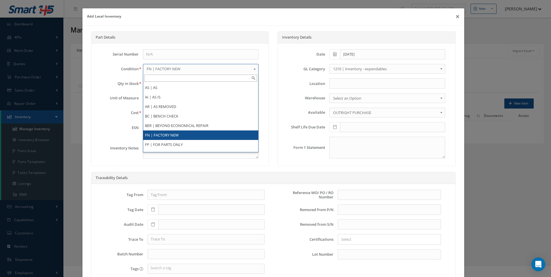
click at [162, 69] on span "FN | FACTORY NEW" at bounding box center [199, 68] width 105 height 7
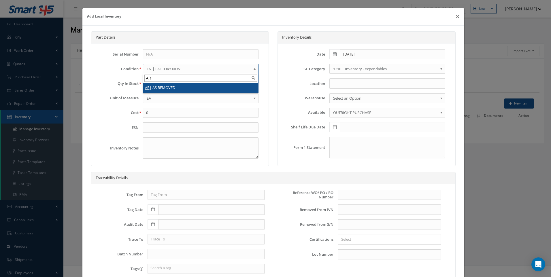
type input "AR"
click at [337, 83] on input at bounding box center [387, 83] width 116 height 10
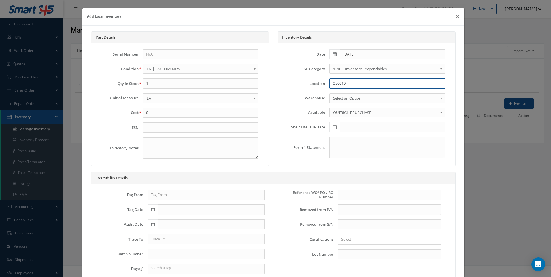
type input "Q50010"
click at [338, 98] on span "Select an Option" at bounding box center [385, 98] width 105 height 7
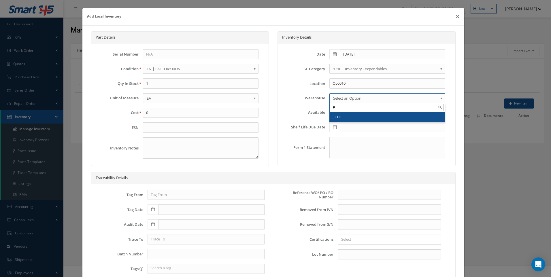
type input "F"
click at [335, 119] on li "F IFTH" at bounding box center [387, 117] width 115 height 10
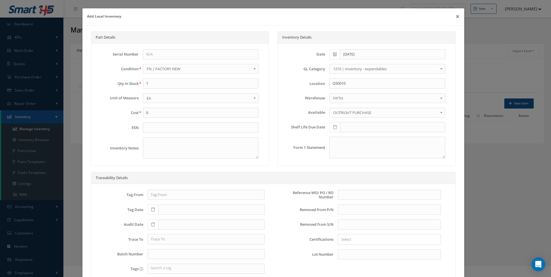
click at [162, 69] on span "FN | FACTORY NEW" at bounding box center [199, 68] width 105 height 7
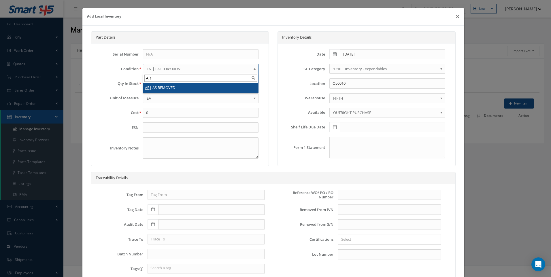
type input "AR"
click at [161, 87] on li "AR | AS REMOVED" at bounding box center [200, 88] width 115 height 10
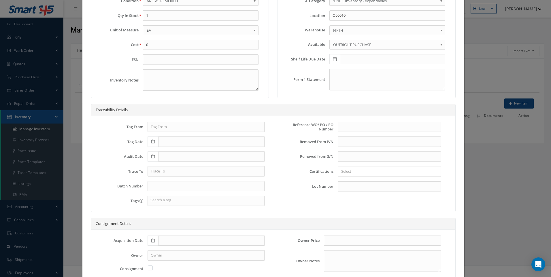
scroll to position [112, 0]
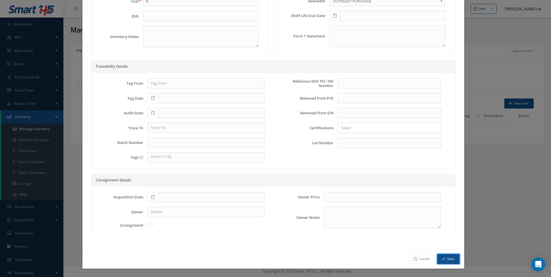
drag, startPoint x: 443, startPoint y: 257, endPoint x: 365, endPoint y: 131, distance: 148.7
click at [443, 256] on button "Save" at bounding box center [448, 259] width 22 height 10
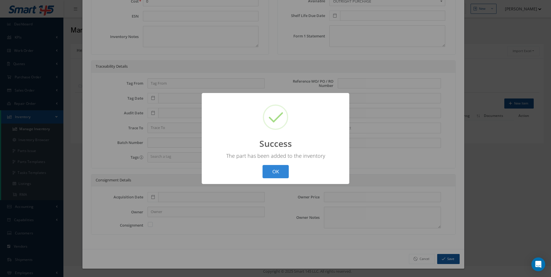
click at [271, 180] on div "? ! i Success × The part has been added to the inventory OK Cancel" at bounding box center [276, 138] width 148 height 91
click at [277, 173] on button "OK" at bounding box center [276, 172] width 26 height 14
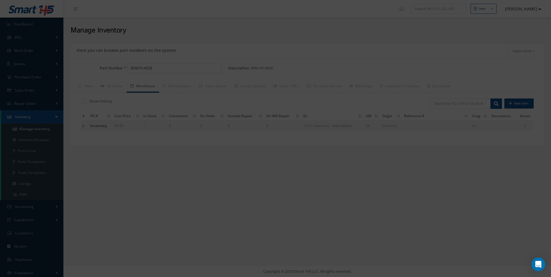
scroll to position [0, 0]
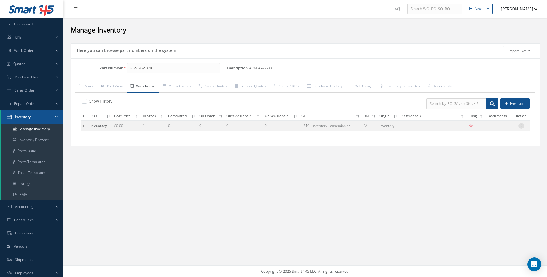
click at [522, 126] on icon at bounding box center [521, 125] width 6 height 5
click at [488, 128] on link "Edit" at bounding box center [495, 129] width 46 height 7
type input "0.00"
type input "08/13/2025"
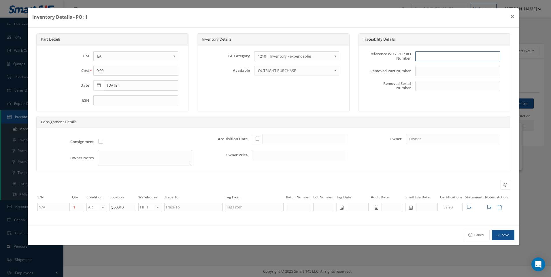
click at [424, 55] on input "text" at bounding box center [457, 56] width 85 height 10
click at [437, 56] on input "C100 ARM,REST" at bounding box center [457, 56] width 85 height 10
type input "C100 ARMREST"
click at [503, 234] on button "Save" at bounding box center [503, 235] width 22 height 10
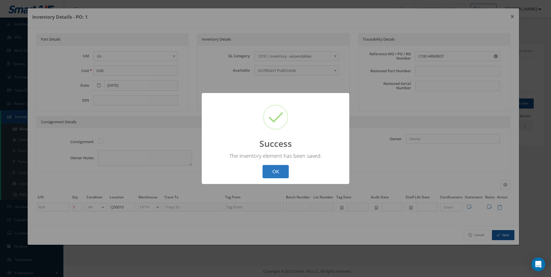
click at [280, 169] on button "OK" at bounding box center [276, 172] width 26 height 14
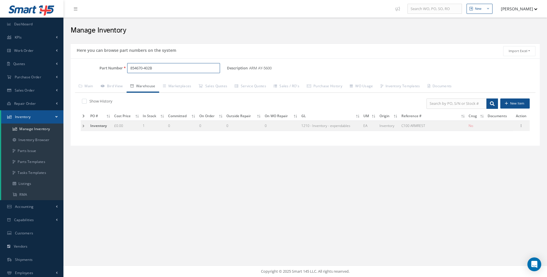
drag, startPoint x: 151, startPoint y: 69, endPoint x: 176, endPoint y: 76, distance: 25.7
click at [151, 69] on input "854670-402B" at bounding box center [173, 68] width 93 height 10
click at [196, 81] on span "ARMREST" at bounding box center [224, 83] width 86 height 6
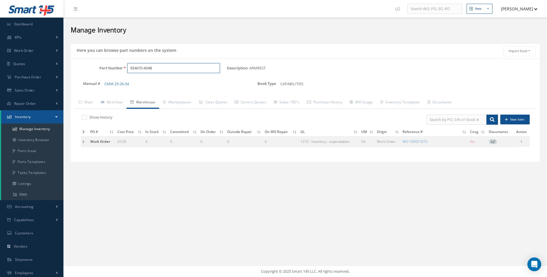
type input "854670-404B"
click at [514, 119] on button "New Item" at bounding box center [514, 120] width 29 height 10
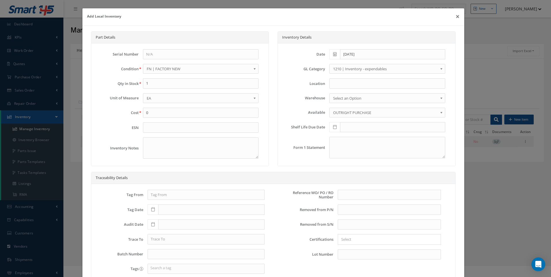
click at [170, 68] on span "FN | FACTORY NEW" at bounding box center [199, 68] width 105 height 7
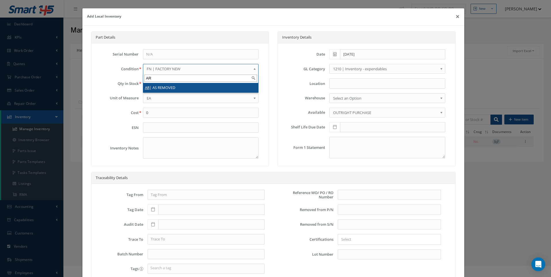
type input "AR"
click at [167, 87] on li "AR | AS REMOVED" at bounding box center [200, 88] width 115 height 10
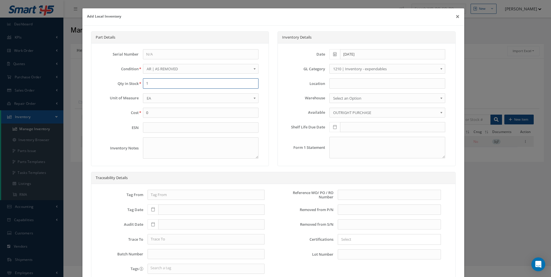
click at [154, 85] on input "1" at bounding box center [201, 83] width 116 height 10
click at [340, 86] on input at bounding box center [387, 83] width 116 height 10
type input "Q50010"
click at [335, 98] on span "Select an Option" at bounding box center [385, 98] width 105 height 7
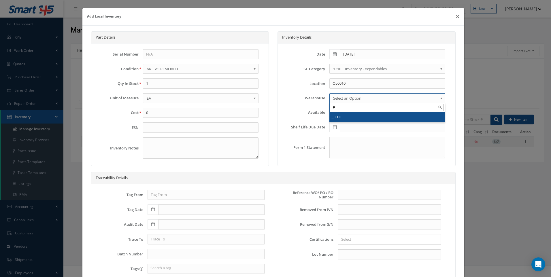
type input "F"
click at [336, 119] on li "F IFTH" at bounding box center [387, 117] width 115 height 10
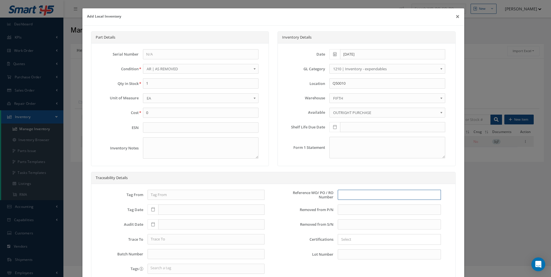
click at [344, 193] on input "text" at bounding box center [389, 195] width 103 height 10
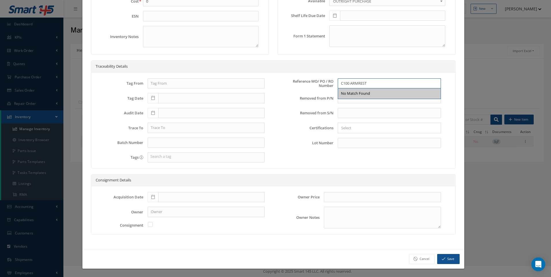
type input "C100 ARMREST"
click at [445, 258] on button "Save" at bounding box center [448, 259] width 22 height 10
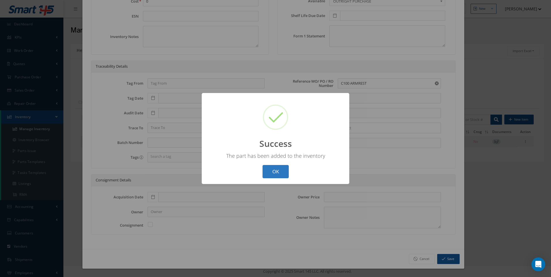
click at [279, 173] on button "OK" at bounding box center [276, 172] width 26 height 14
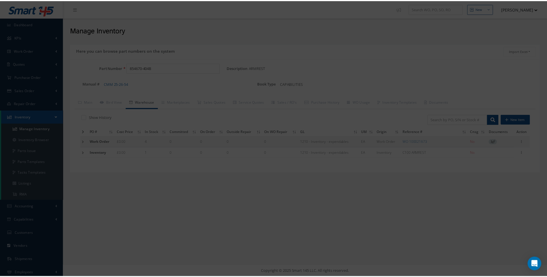
scroll to position [0, 0]
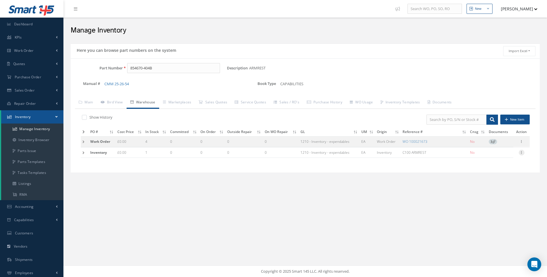
click at [523, 151] on icon at bounding box center [521, 152] width 6 height 5
click at [485, 184] on link "Label" at bounding box center [495, 182] width 46 height 7
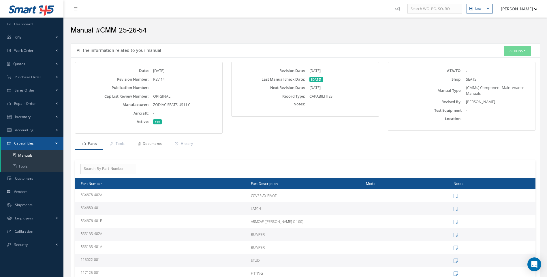
click at [155, 139] on link "Documents" at bounding box center [149, 144] width 37 height 12
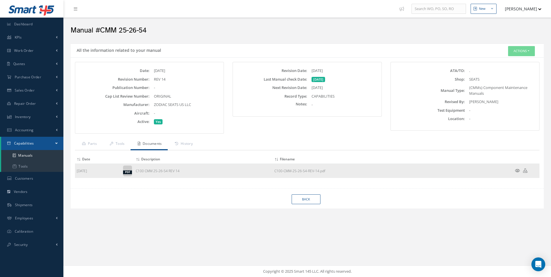
click at [527, 170] on icon at bounding box center [525, 171] width 4 height 4
click at [27, 75] on span "Purchase Order" at bounding box center [28, 77] width 27 height 5
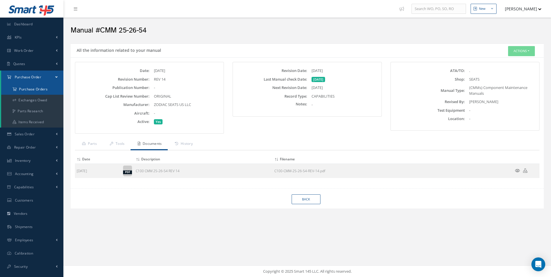
click at [27, 88] on a=1&status_id=2&status_id=3&status_id=5&collapsedFilters"] "Purchase Orders" at bounding box center [32, 89] width 62 height 11
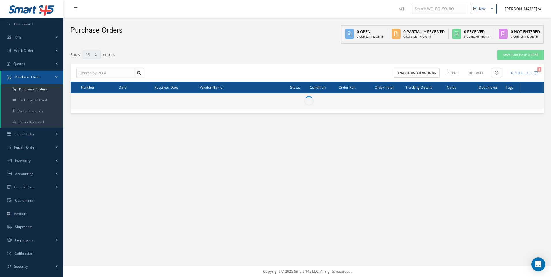
select select "25"
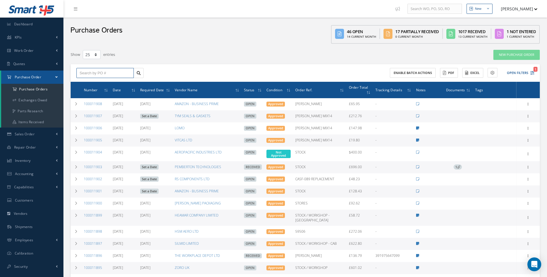
click at [87, 73] on input "text" at bounding box center [104, 73] width 57 height 10
type input "100011897"
click at [87, 84] on span "100011897" at bounding box center [88, 83] width 17 height 4
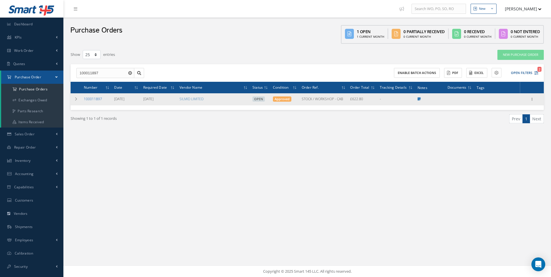
click at [94, 100] on link "100011897" at bounding box center [93, 99] width 18 height 5
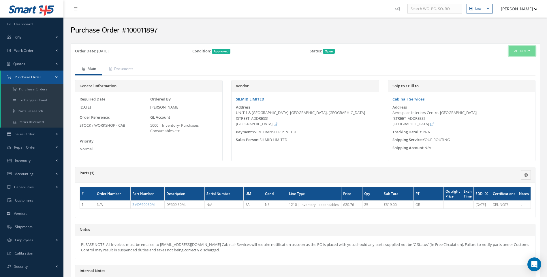
click at [525, 51] on button "Actions" at bounding box center [521, 51] width 27 height 10
click at [505, 61] on link "Receive" at bounding box center [512, 62] width 46 height 8
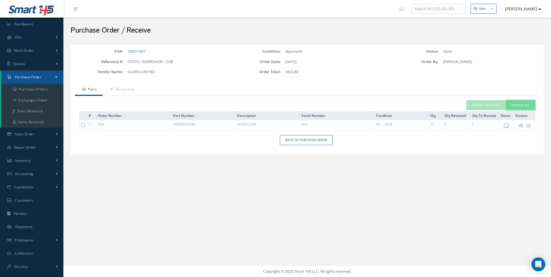
click at [523, 107] on button "Receive All" at bounding box center [520, 105] width 29 height 10
type input "[DATE]"
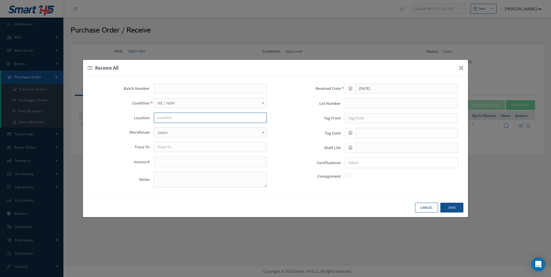
click at [167, 116] on input "text" at bounding box center [210, 118] width 113 height 10
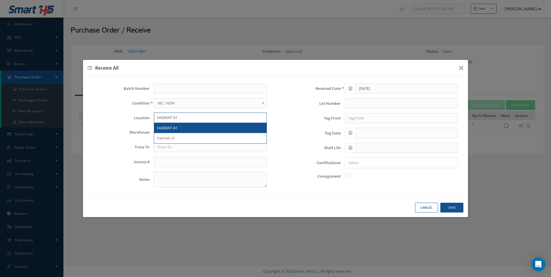
type input "HAZMAT A1"
click at [168, 126] on span "HAZMAT A1" at bounding box center [167, 127] width 20 height 5
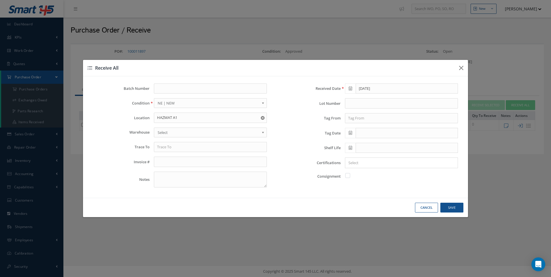
click at [163, 130] on span "Select" at bounding box center [209, 132] width 102 height 7
click at [361, 148] on input "text" at bounding box center [407, 148] width 102 height 10
click at [401, 69] on th "»" at bounding box center [401, 70] width 9 height 9
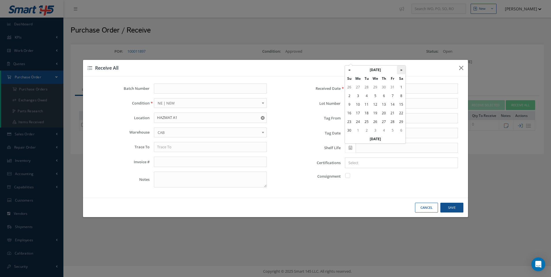
click at [401, 69] on th "»" at bounding box center [401, 70] width 9 height 9
click at [349, 71] on th "«" at bounding box center [349, 70] width 9 height 9
click at [402, 121] on td "31" at bounding box center [401, 122] width 9 height 9
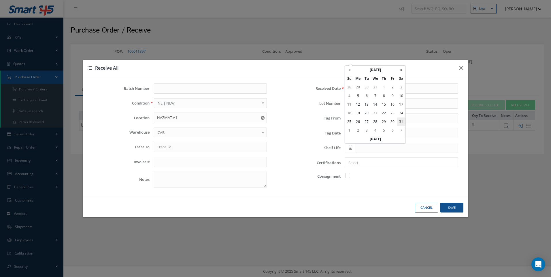
type input "01/31/2026"
click at [351, 118] on input "text" at bounding box center [401, 118] width 113 height 10
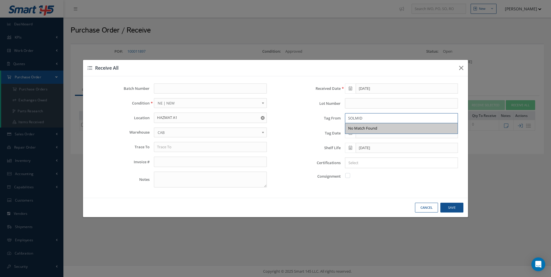
type input "SOLMID"
click at [363, 162] on input "Search for option" at bounding box center [400, 163] width 109 height 6
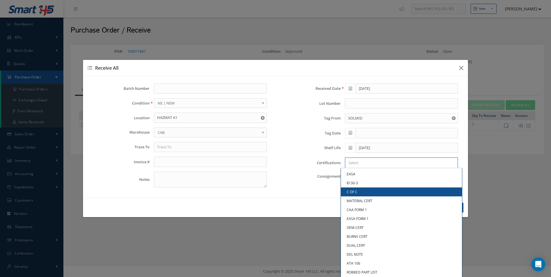
click at [352, 191] on link "C OF C" at bounding box center [401, 192] width 121 height 9
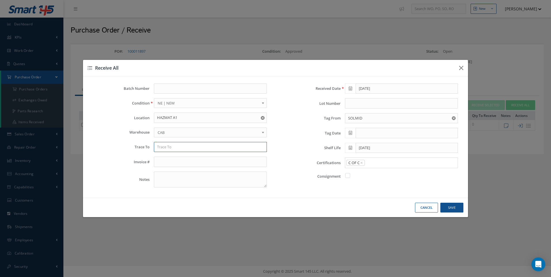
click at [169, 151] on input "text" at bounding box center [210, 147] width 113 height 10
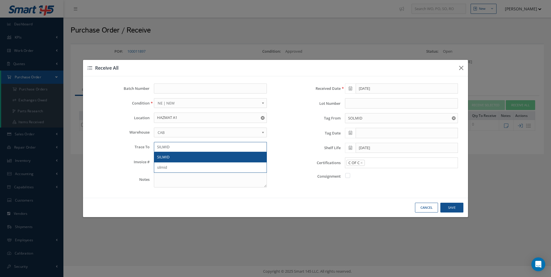
type input "SILMID"
click at [0, 0] on button "Save" at bounding box center [0, 0] width 0 height 0
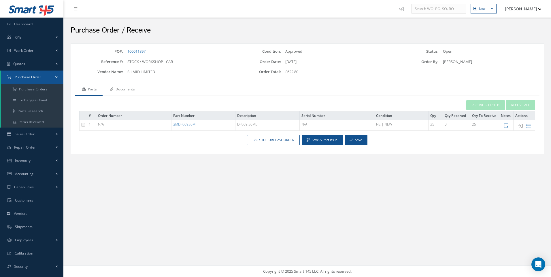
click at [121, 89] on link "Documents" at bounding box center [122, 90] width 38 height 12
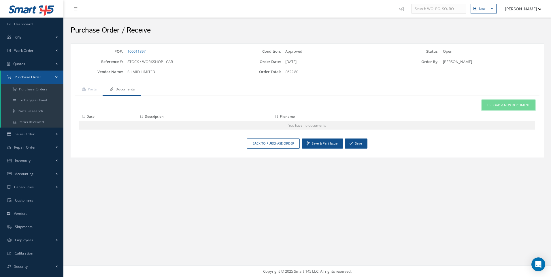
click at [507, 105] on span "Upload a New Document" at bounding box center [508, 105] width 42 height 5
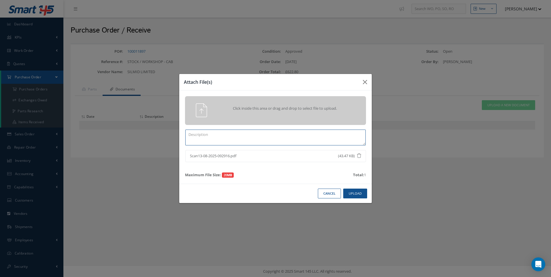
click at [233, 138] on textarea at bounding box center [275, 138] width 180 height 16
type textarea "COC"
click at [357, 194] on button "Upload" at bounding box center [355, 194] width 24 height 10
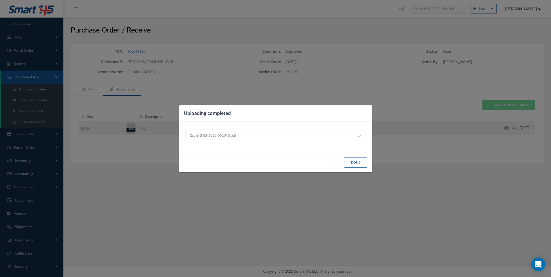
click at [354, 162] on button "Done" at bounding box center [355, 163] width 23 height 10
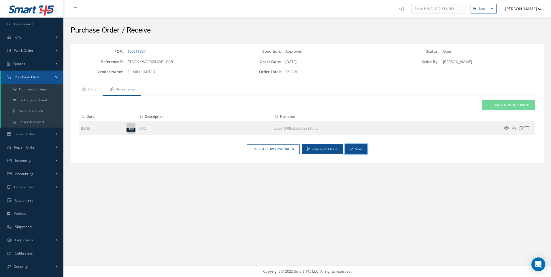
click at [359, 146] on button "Save" at bounding box center [356, 149] width 22 height 10
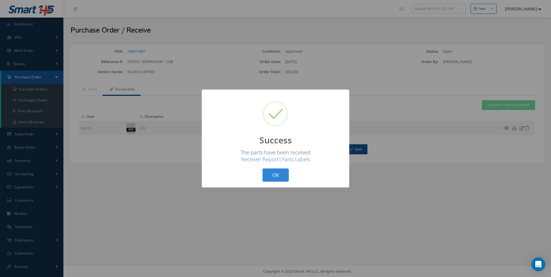
drag, startPoint x: 278, startPoint y: 181, endPoint x: 271, endPoint y: 177, distance: 8.3
click at [279, 181] on button "OK" at bounding box center [276, 176] width 26 height 14
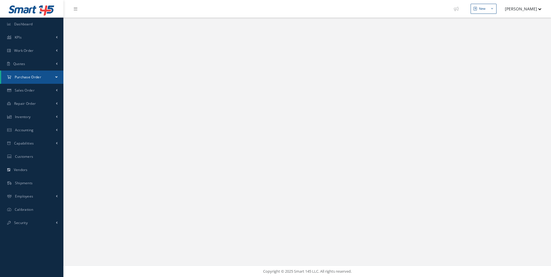
select select "25"
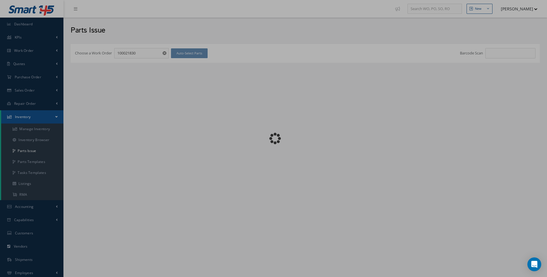
checkbox input "false"
